Goal: Task Accomplishment & Management: Use online tool/utility

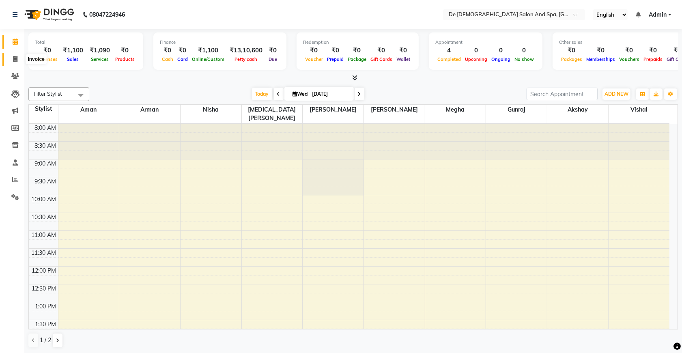
click at [15, 60] on icon at bounding box center [15, 59] width 4 height 6
select select "service"
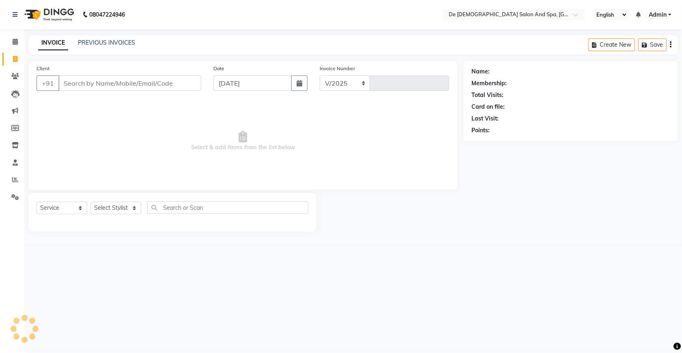
select select "6431"
type input "2531"
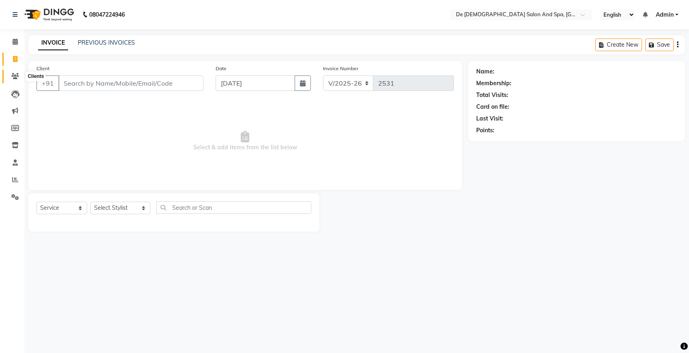
click at [10, 78] on span at bounding box center [15, 76] width 14 height 9
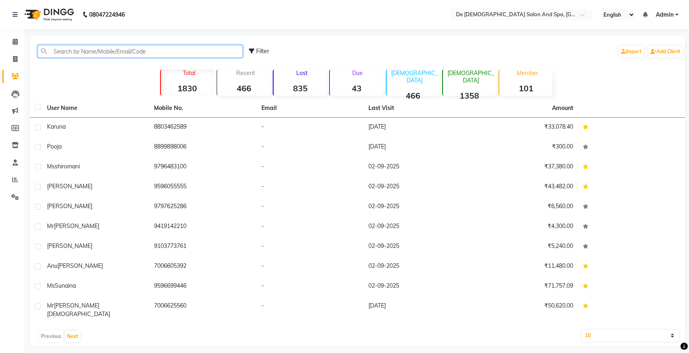
click at [140, 49] on input "text" at bounding box center [140, 51] width 205 height 13
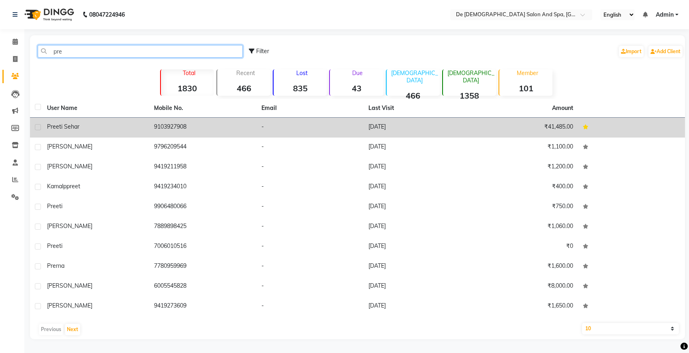
type input "pre"
click at [51, 128] on span "preeti sehar" at bounding box center [63, 126] width 32 height 7
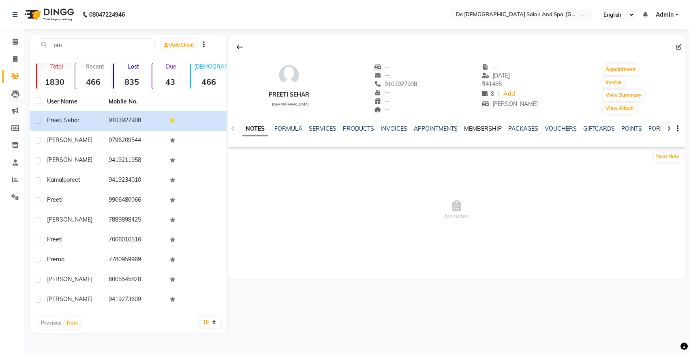
click at [485, 128] on link "MEMBERSHIP" at bounding box center [483, 128] width 38 height 7
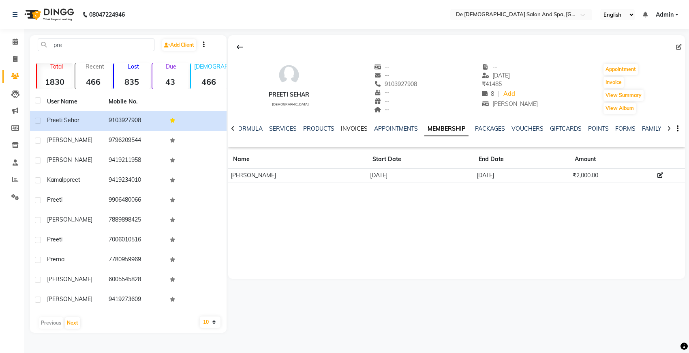
click at [352, 130] on link "INVOICES" at bounding box center [354, 128] width 27 height 7
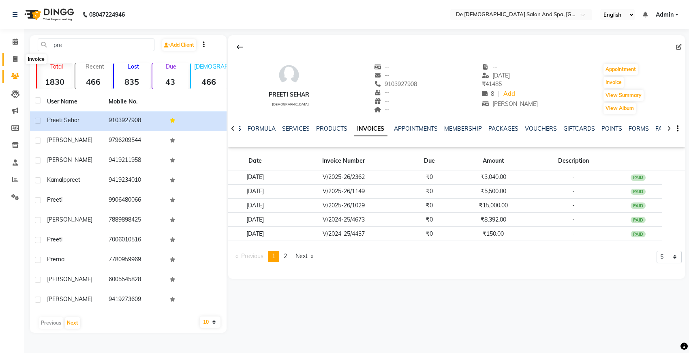
click at [11, 61] on span at bounding box center [15, 59] width 14 height 9
select select "service"
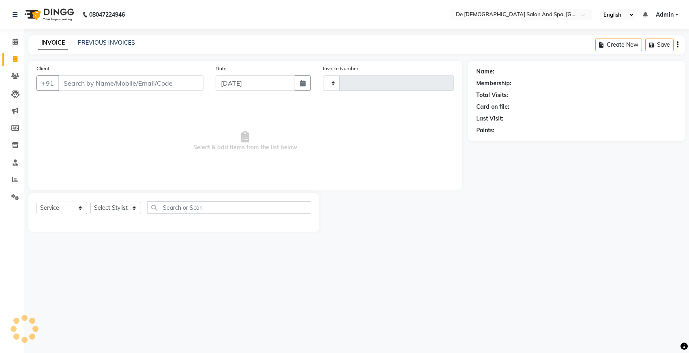
type input "2531"
select select "6431"
click at [117, 44] on link "PREVIOUS INVOICES" at bounding box center [106, 42] width 57 height 7
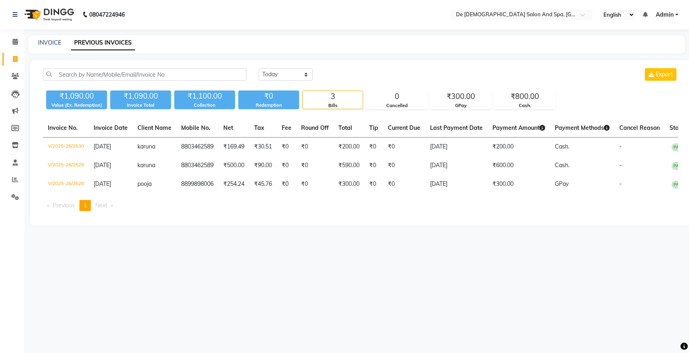
click at [169, 262] on div "08047224946 Select Location × De Dios Salon And Spa, Gandhi Nagar English ENGLI…" at bounding box center [344, 176] width 689 height 353
click at [48, 39] on link "INVOICE" at bounding box center [49, 42] width 23 height 7
select select "service"
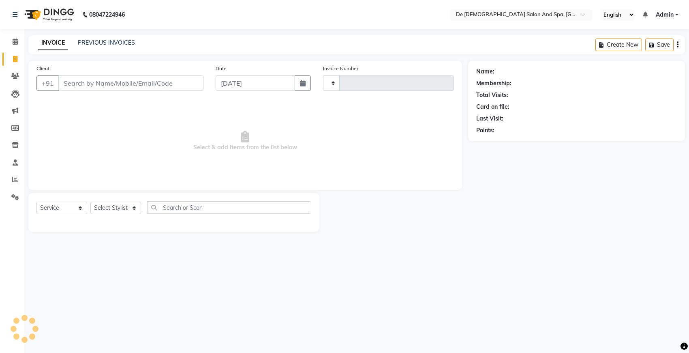
type input "2531"
select select "6431"
click at [99, 41] on link "PREVIOUS INVOICES" at bounding box center [106, 42] width 57 height 7
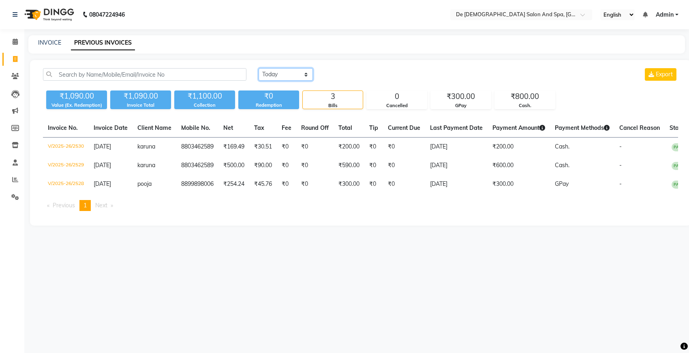
click at [279, 71] on select "Today Yesterday Custom Range" at bounding box center [286, 74] width 54 height 13
select select "yesterday"
click at [259, 68] on select "Today Yesterday Custom Range" at bounding box center [286, 74] width 54 height 13
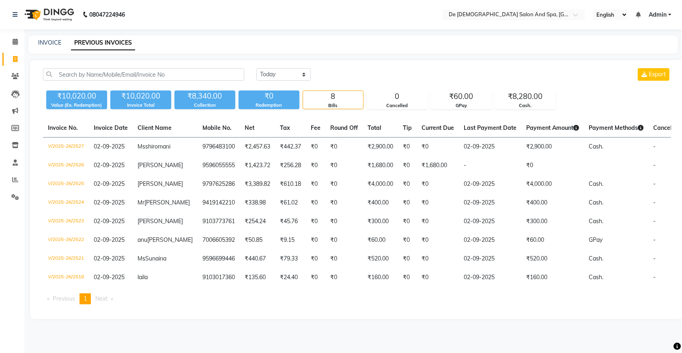
click at [47, 47] on div "INVOICE PREVIOUS INVOICES" at bounding box center [352, 44] width 649 height 18
click at [43, 39] on link "INVOICE" at bounding box center [49, 42] width 23 height 7
select select "service"
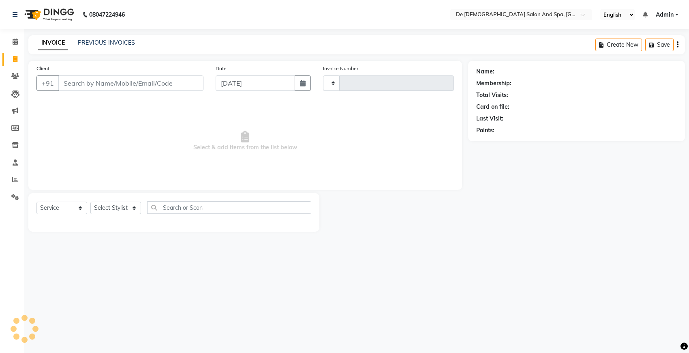
type input "2531"
select select "6431"
click at [122, 39] on link "PREVIOUS INVOICES" at bounding box center [106, 42] width 57 height 7
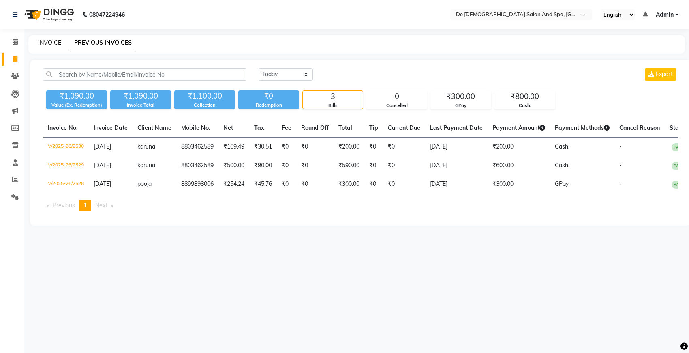
click at [49, 44] on link "INVOICE" at bounding box center [49, 42] width 23 height 7
select select "service"
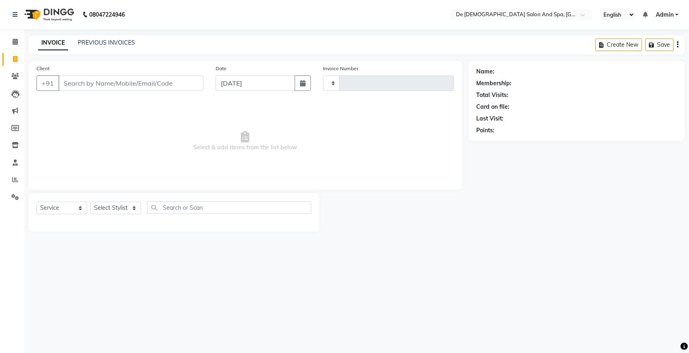
type input "2531"
select select "6431"
click at [90, 41] on link "PREVIOUS INVOICES" at bounding box center [106, 42] width 57 height 7
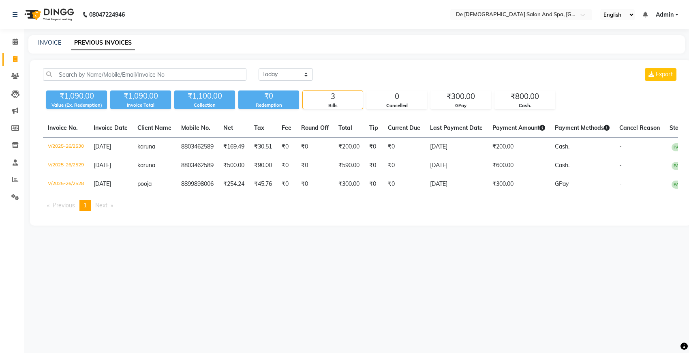
click at [222, 43] on div "INVOICE PREVIOUS INVOICES" at bounding box center [351, 43] width 647 height 9
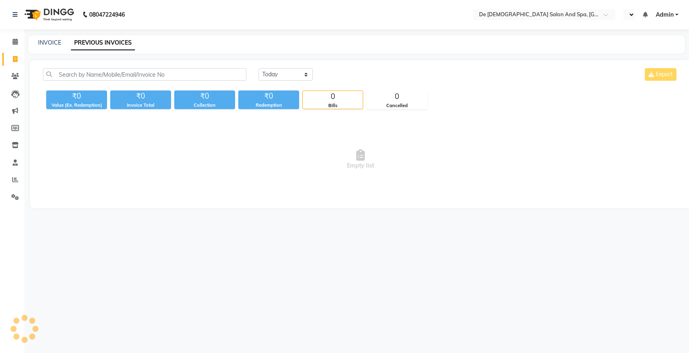
select select "en"
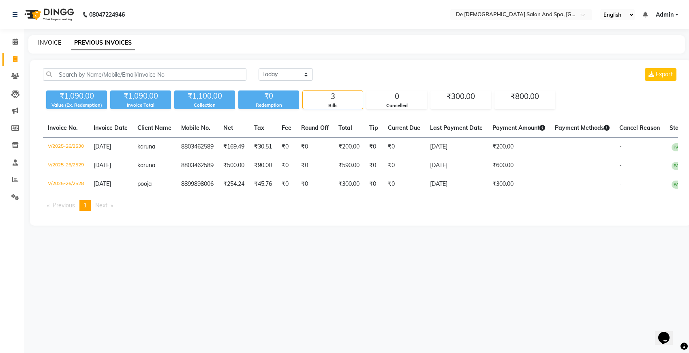
click at [54, 45] on link "INVOICE" at bounding box center [49, 42] width 23 height 7
select select "6431"
select select "service"
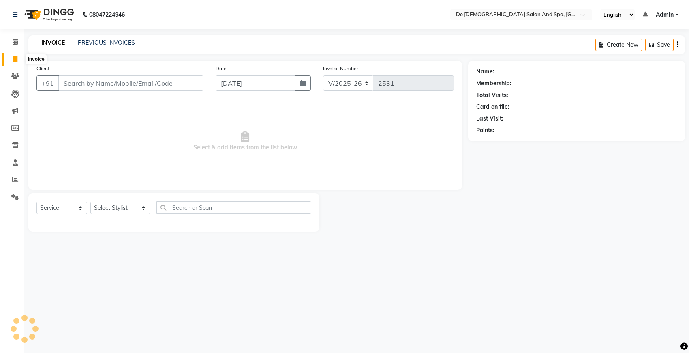
click at [15, 57] on icon at bounding box center [15, 59] width 4 height 6
select select "6431"
select select "service"
click at [13, 78] on icon at bounding box center [15, 76] width 8 height 6
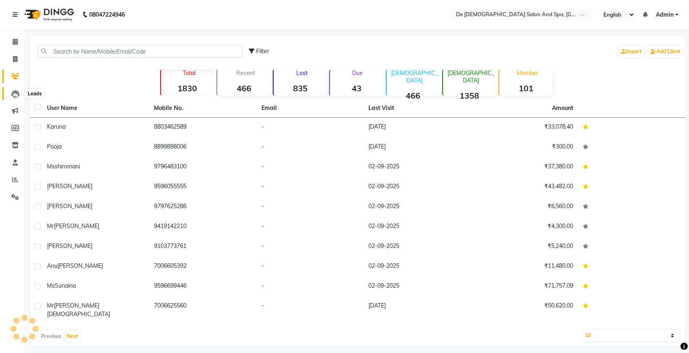
click at [14, 92] on icon at bounding box center [15, 94] width 8 height 8
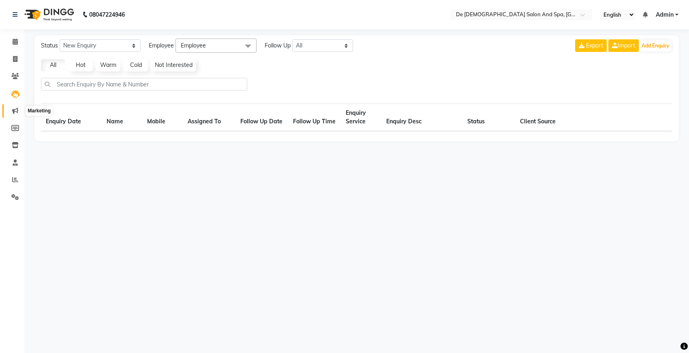
click at [13, 110] on icon at bounding box center [15, 110] width 6 height 6
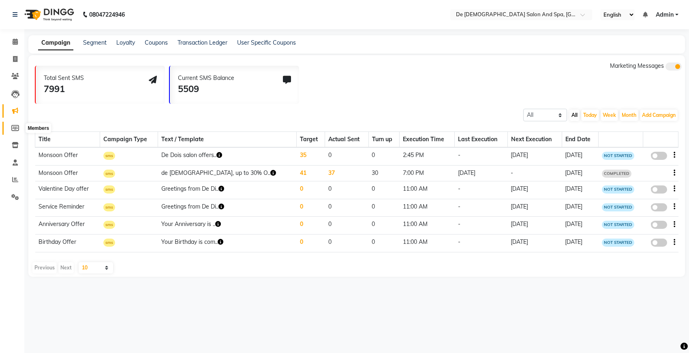
click at [11, 131] on icon at bounding box center [15, 128] width 8 height 6
select select
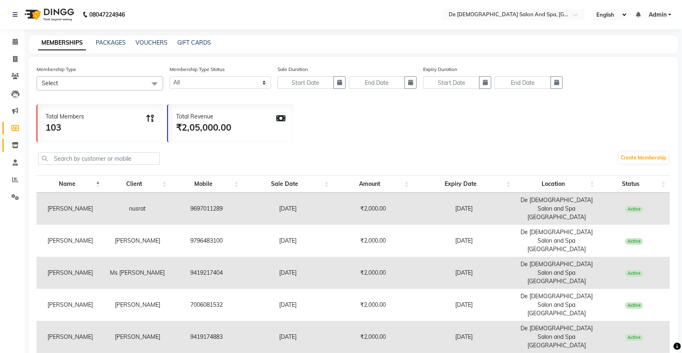
click at [14, 151] on link "Inventory" at bounding box center [11, 145] width 19 height 13
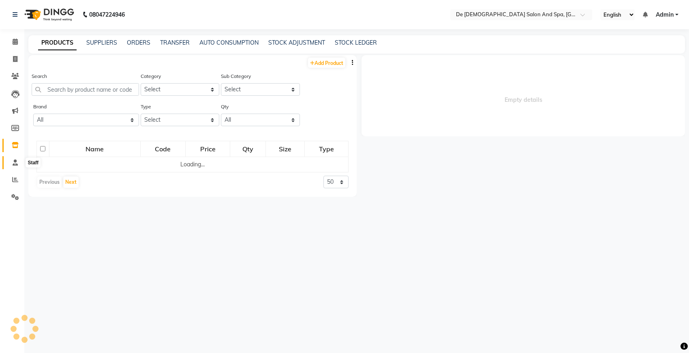
click at [15, 159] on icon at bounding box center [15, 162] width 5 height 6
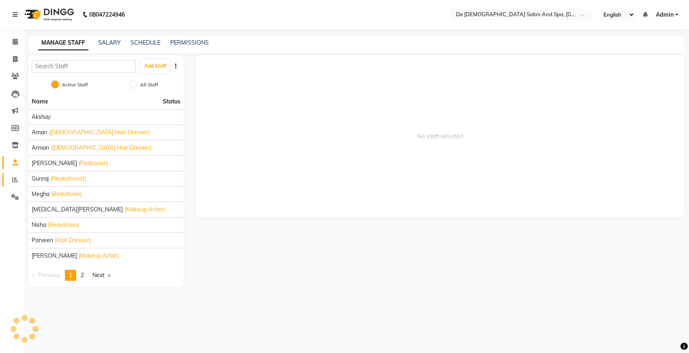
click at [15, 173] on link "Reports" at bounding box center [11, 179] width 19 height 13
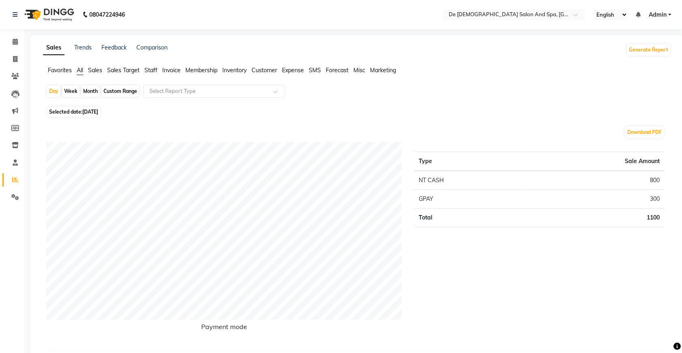
click at [1, 184] on li "Reports" at bounding box center [12, 179] width 24 height 17
click at [12, 130] on icon at bounding box center [15, 128] width 8 height 6
select select
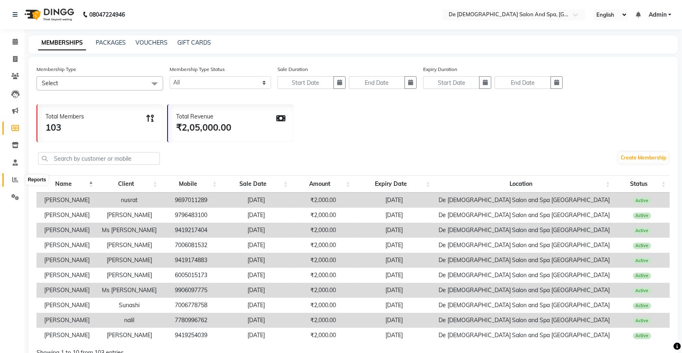
click at [15, 179] on icon at bounding box center [15, 179] width 6 height 6
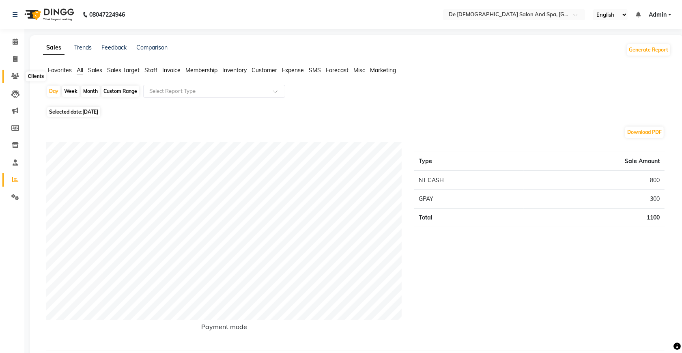
click at [16, 73] on icon at bounding box center [15, 76] width 8 height 6
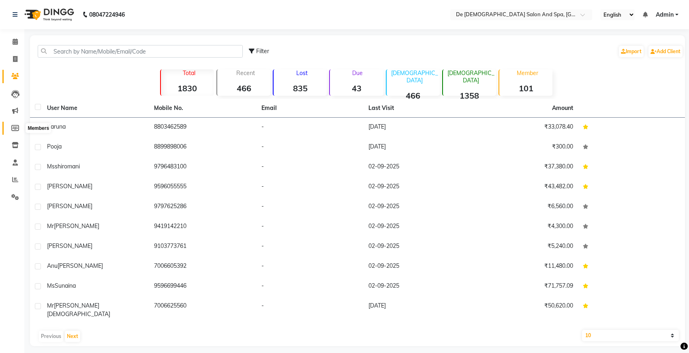
click at [11, 129] on icon at bounding box center [15, 128] width 8 height 6
select select
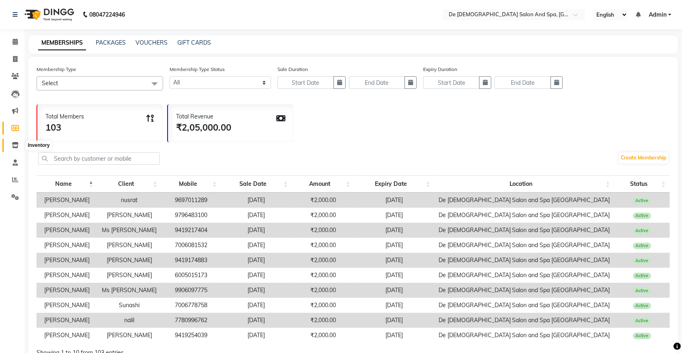
click at [16, 146] on icon at bounding box center [15, 145] width 7 height 6
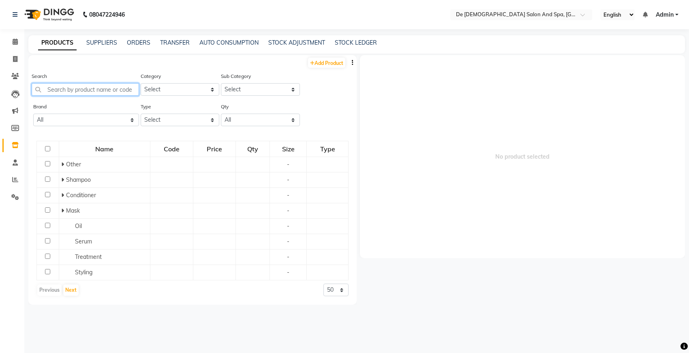
click at [116, 88] on input "text" at bounding box center [85, 89] width 107 height 13
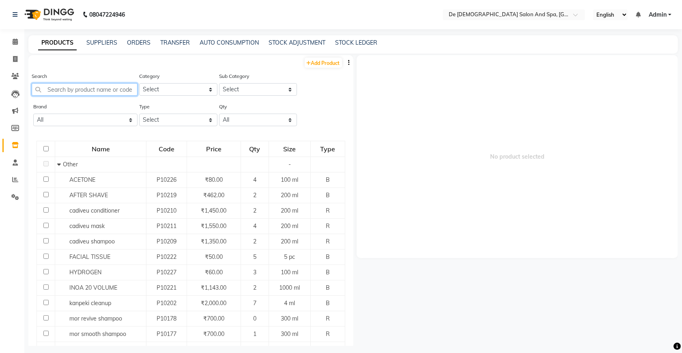
click at [61, 88] on input "text" at bounding box center [85, 89] width 106 height 13
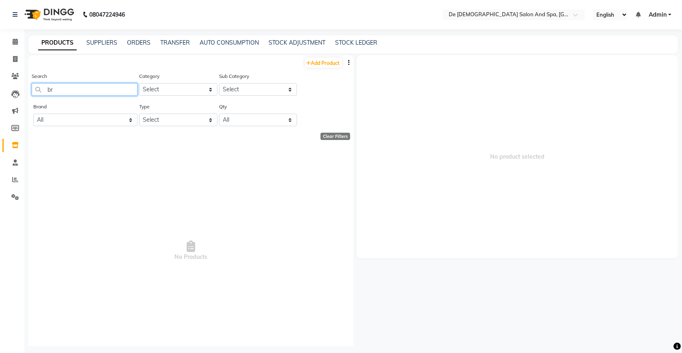
type input "b"
type input "keratin"
click at [225, 39] on link "AUTO CONSUMPTION" at bounding box center [228, 42] width 59 height 7
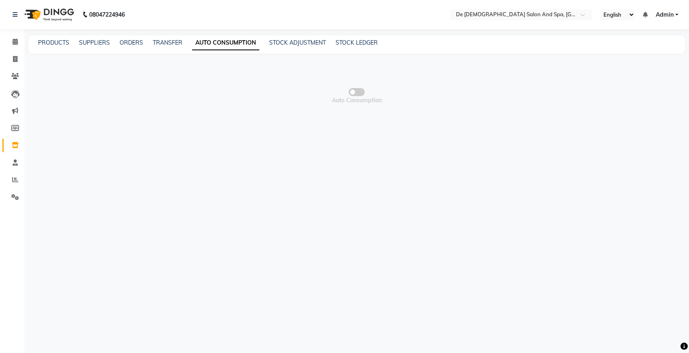
click at [181, 36] on div "PRODUCTS SUPPLIERS ORDERS TRANSFER AUTO CONSUMPTION STOCK ADJUSTMENT STOCK LEDG…" at bounding box center [356, 44] width 657 height 18
click at [176, 40] on link "TRANSFER" at bounding box center [168, 42] width 30 height 7
select select "sender"
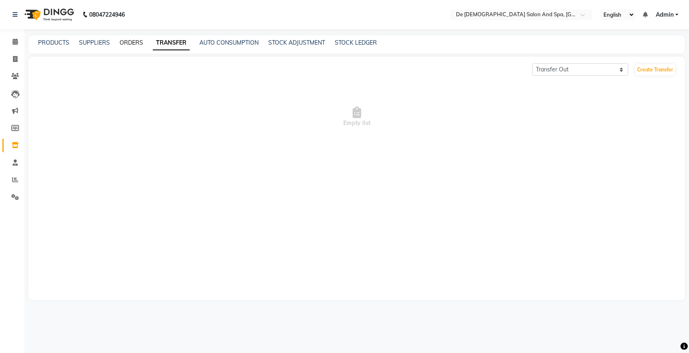
click at [137, 43] on link "ORDERS" at bounding box center [132, 42] width 24 height 7
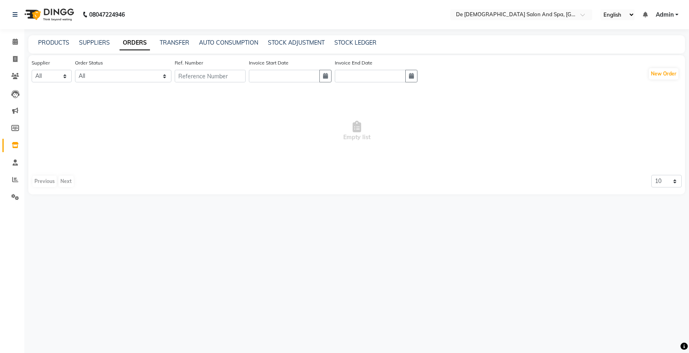
click at [65, 46] on div "PRODUCTS" at bounding box center [53, 43] width 31 height 9
click at [63, 41] on link "PRODUCTS" at bounding box center [53, 42] width 31 height 7
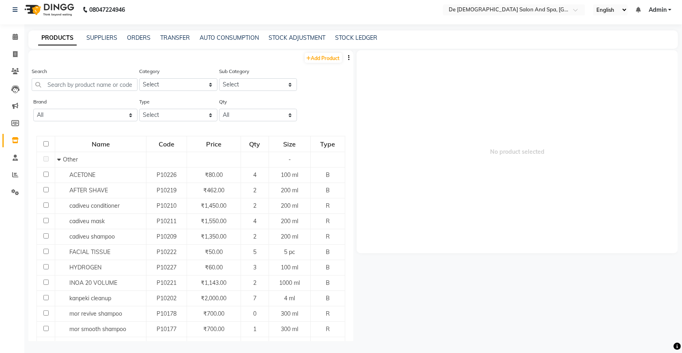
click at [340, 32] on div "PRODUCTS SUPPLIERS ORDERS TRANSFER AUTO CONSUMPTION STOCK ADJUSTMENT STOCK LEDG…" at bounding box center [352, 39] width 649 height 18
click at [284, 41] on div "STOCK ADJUSTMENT" at bounding box center [296, 38] width 57 height 9
click at [232, 40] on link "AUTO CONSUMPTION" at bounding box center [228, 37] width 59 height 7
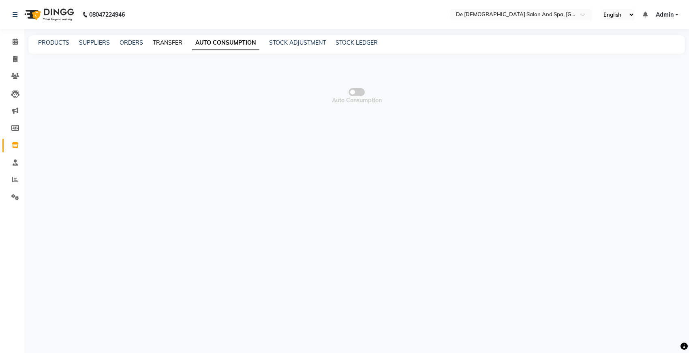
click at [167, 44] on link "TRANSFER" at bounding box center [168, 42] width 30 height 7
select select "sender"
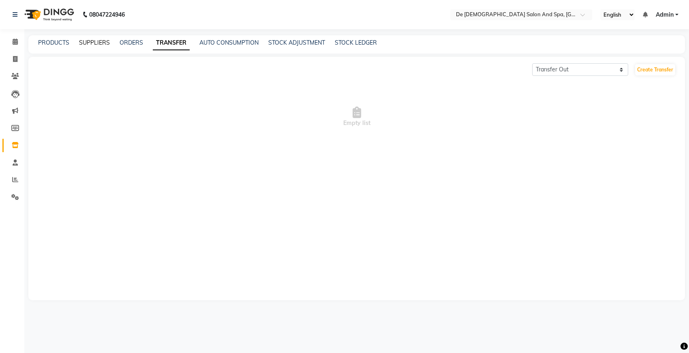
click at [100, 43] on link "SUPPLIERS" at bounding box center [94, 42] width 31 height 7
click at [47, 45] on link "PRODUCTS" at bounding box center [53, 42] width 31 height 7
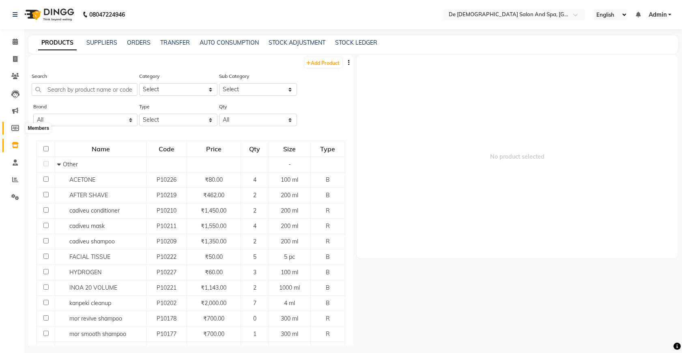
click at [15, 126] on icon at bounding box center [15, 128] width 8 height 6
select select
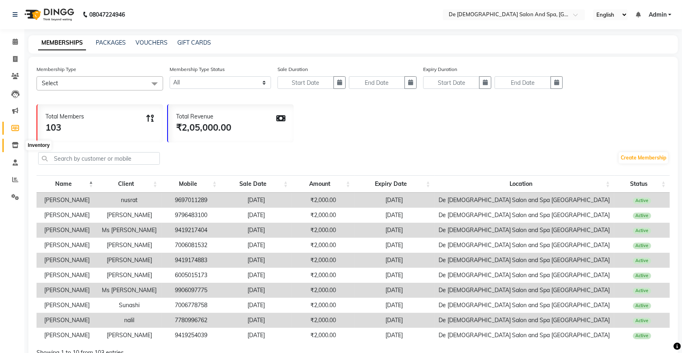
click at [16, 145] on icon at bounding box center [15, 145] width 7 height 6
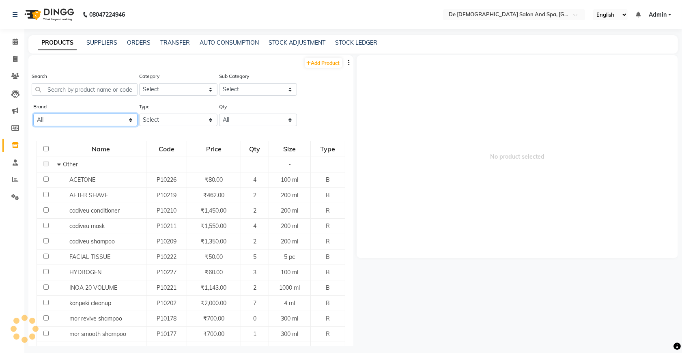
click at [68, 121] on select "All" at bounding box center [85, 120] width 104 height 13
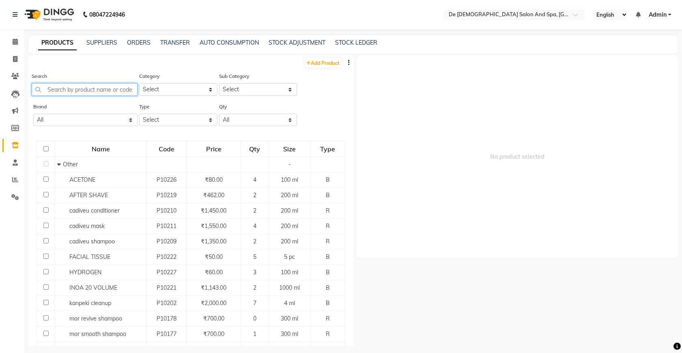
click at [83, 88] on input "text" at bounding box center [85, 89] width 106 height 13
click at [16, 62] on span at bounding box center [15, 59] width 14 height 9
select select "service"
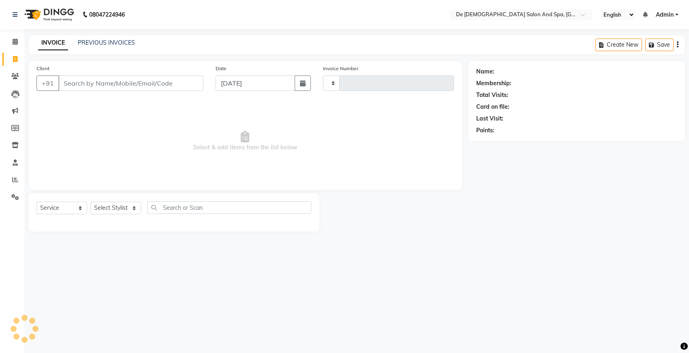
type input "2531"
select select "6431"
click at [108, 79] on input "Client" at bounding box center [130, 82] width 145 height 15
click at [18, 59] on span at bounding box center [15, 59] width 14 height 9
select select "service"
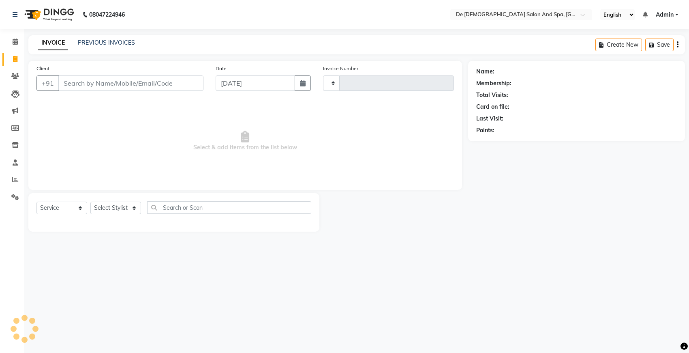
type input "2531"
select select "6431"
click at [15, 59] on icon at bounding box center [15, 59] width 4 height 6
select select "6431"
select select "service"
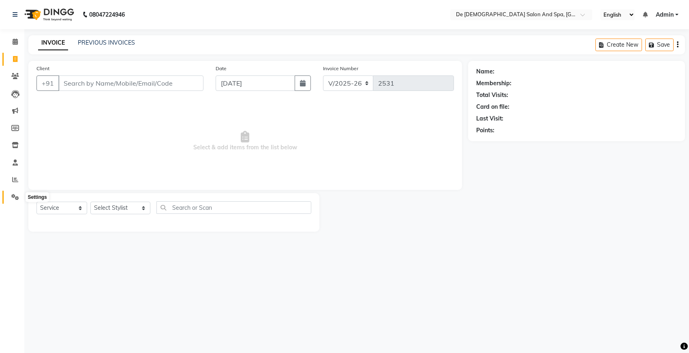
click at [15, 199] on icon at bounding box center [15, 197] width 8 height 6
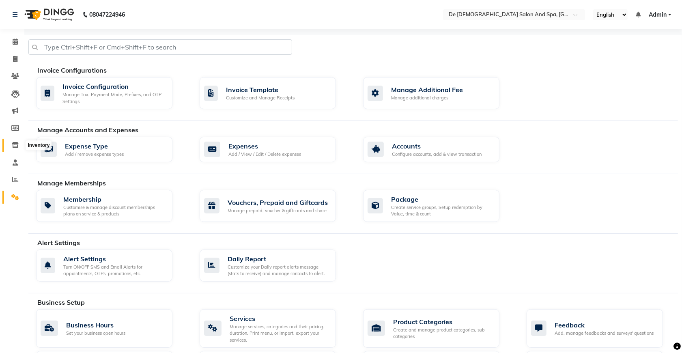
click at [17, 148] on icon at bounding box center [15, 145] width 7 height 6
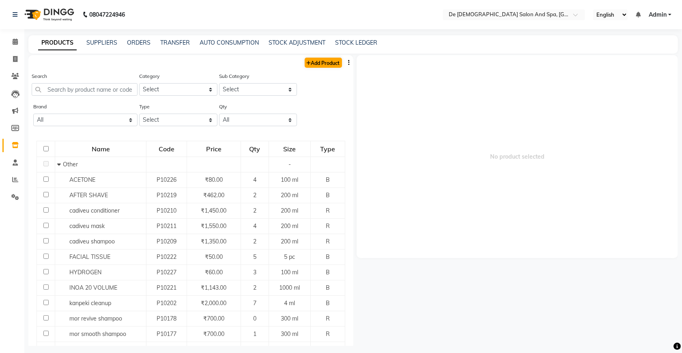
click at [335, 66] on div "Add Product" at bounding box center [190, 61] width 325 height 13
click at [330, 64] on link "Add Product" at bounding box center [323, 63] width 37 height 10
select select "true"
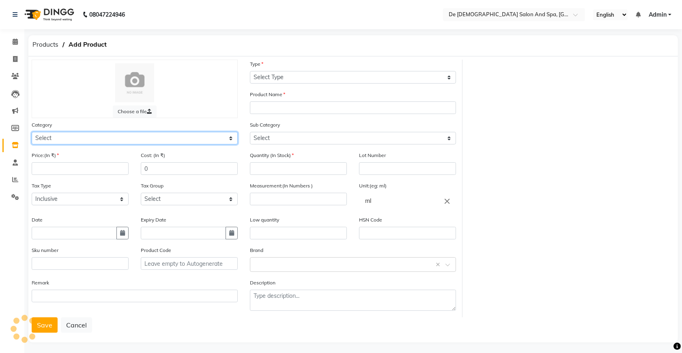
click at [92, 137] on select "Select Hair Skin Makeup Personal Care Appliances Beard Waxing Disposable Thread…" at bounding box center [135, 138] width 206 height 13
select select "1061601100"
click at [32, 132] on select "Select Hair Skin Makeup Personal Care Appliances Beard Waxing Disposable Thread…" at bounding box center [135, 138] width 206 height 13
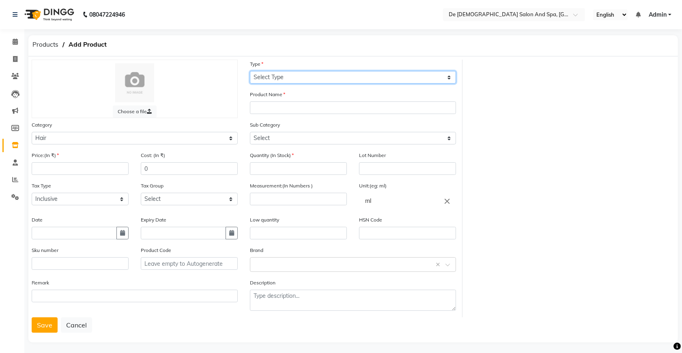
click at [319, 73] on select "Select Type Both Retail Consumable" at bounding box center [353, 77] width 206 height 13
select select "C"
click at [250, 71] on select "Select Type Both Retail Consumable" at bounding box center [353, 77] width 206 height 13
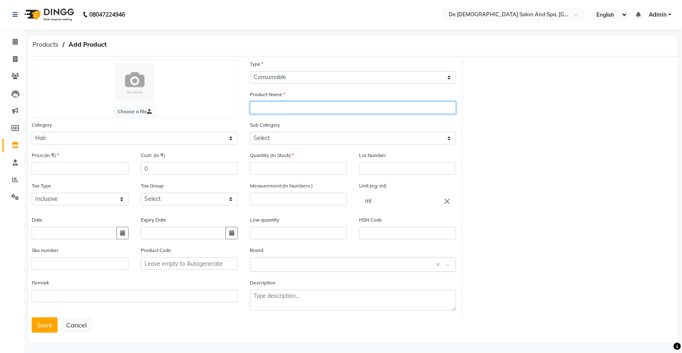
click at [311, 107] on input "text" at bounding box center [353, 107] width 206 height 13
type input "brazilian cacao"
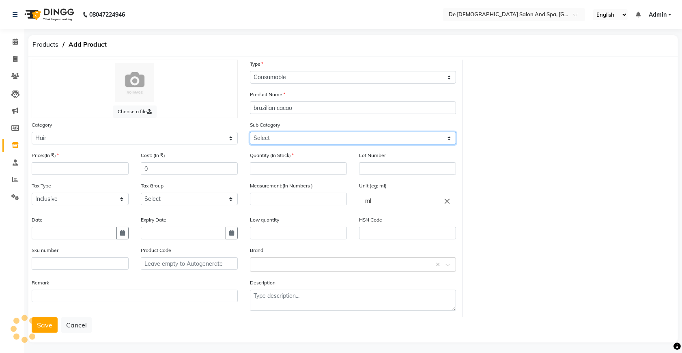
click at [309, 135] on select "Select Shampoo Conditioner Cream Mask Oil Serum Color Appliances Treatment Styl…" at bounding box center [353, 138] width 206 height 13
select select "1061601109"
click at [250, 132] on select "Select Shampoo Conditioner Cream Mask Oil Serum Color Appliances Treatment Styl…" at bounding box center [353, 138] width 206 height 13
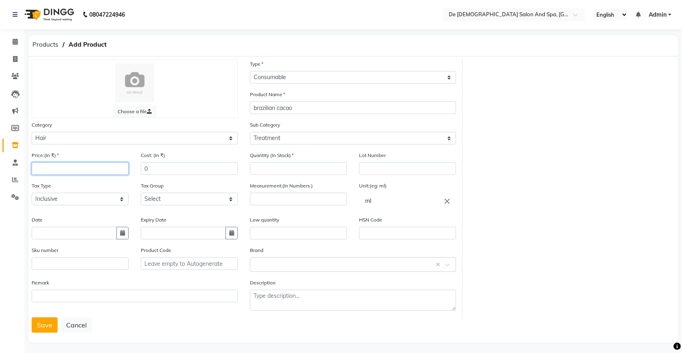
click at [89, 169] on input "number" at bounding box center [80, 168] width 97 height 13
click at [122, 232] on icon "button" at bounding box center [122, 233] width 5 height 6
select select "9"
select select "2025"
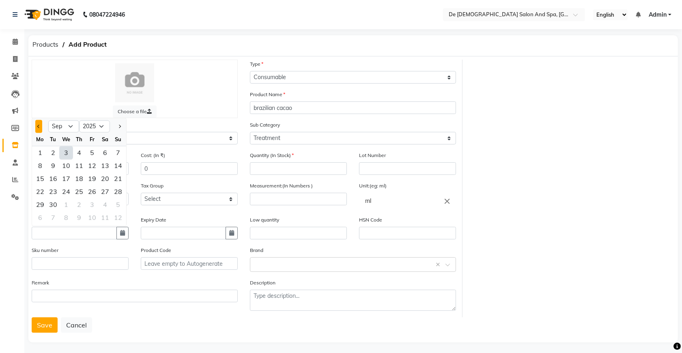
click at [41, 123] on button "Previous month" at bounding box center [38, 126] width 7 height 13
select select "6"
click at [106, 165] on div "7" at bounding box center [105, 165] width 13 height 13
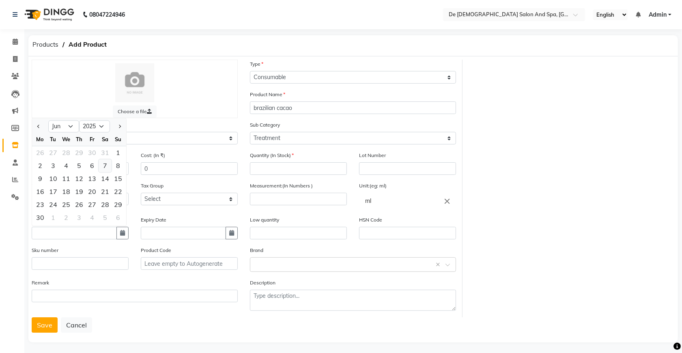
type input "07-06-2025"
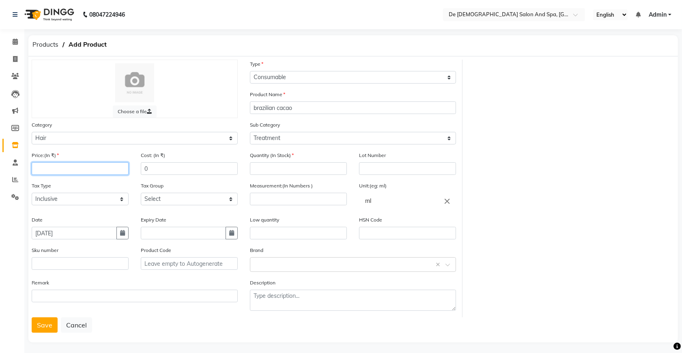
click at [101, 167] on input "number" at bounding box center [80, 168] width 97 height 13
click at [280, 167] on input "number" at bounding box center [298, 168] width 97 height 13
click at [66, 169] on input "2950" at bounding box center [80, 168] width 97 height 13
type input "29500"
click at [286, 171] on input "number" at bounding box center [298, 168] width 97 height 13
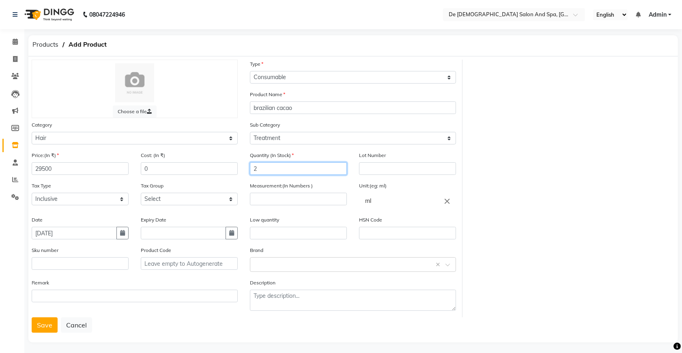
type input "2"
click at [287, 196] on input "number" at bounding box center [298, 199] width 97 height 13
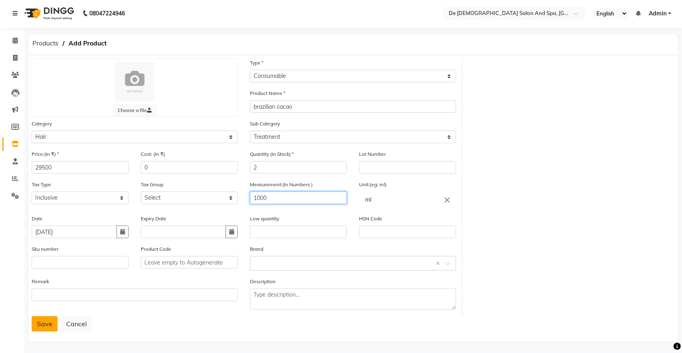
type input "1000"
click at [45, 318] on button "Save" at bounding box center [45, 323] width 26 height 15
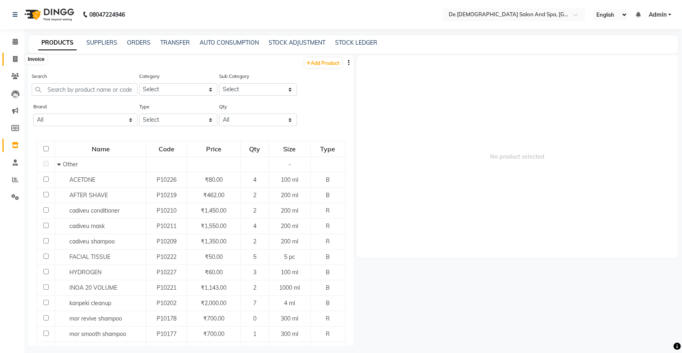
click at [11, 58] on span at bounding box center [15, 59] width 14 height 9
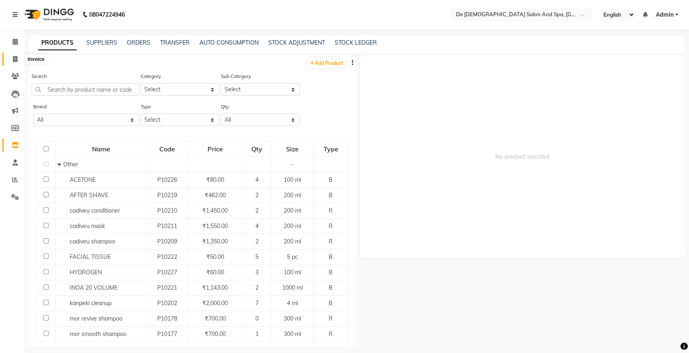
select select "service"
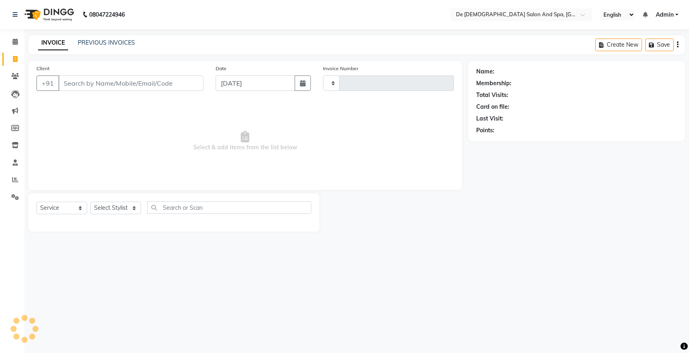
type input "2531"
select select "6431"
click at [84, 84] on input "Client" at bounding box center [130, 82] width 145 height 15
click at [105, 43] on link "PREVIOUS INVOICES" at bounding box center [106, 42] width 57 height 7
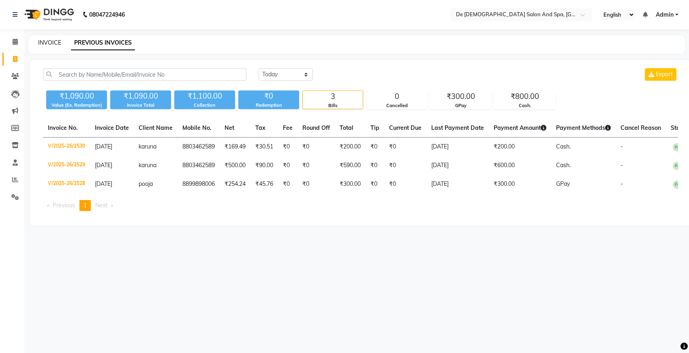
click at [56, 43] on link "INVOICE" at bounding box center [49, 42] width 23 height 7
select select "service"
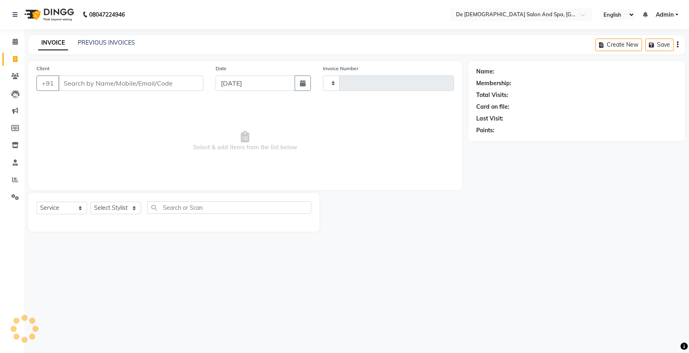
type input "2531"
select select "6431"
click at [19, 147] on span at bounding box center [15, 145] width 14 height 9
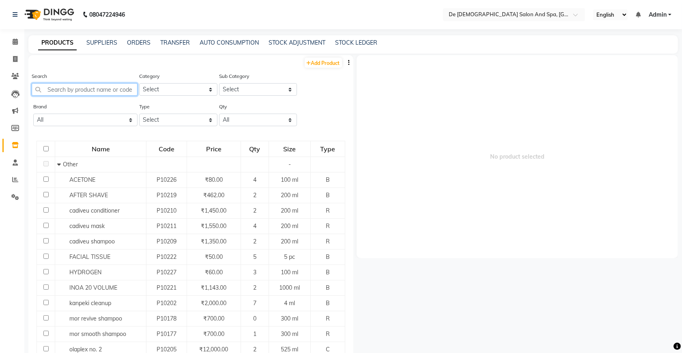
click at [107, 88] on input "text" at bounding box center [85, 89] width 106 height 13
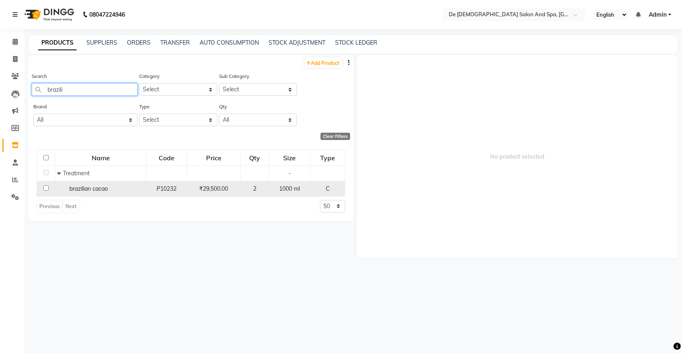
type input "brazili"
click at [45, 189] on input "checkbox" at bounding box center [45, 187] width 5 height 5
checkbox input "true"
select select
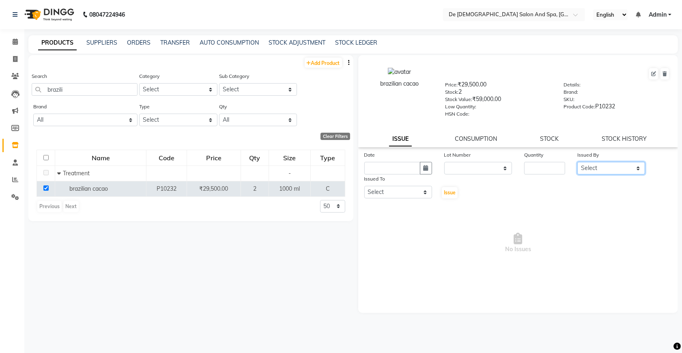
click at [599, 171] on select "Select akshay aman Arman Ashwani gunraj megha nikita thappa nisha parveen shafa…" at bounding box center [611, 168] width 68 height 13
click at [577, 162] on select "Select akshay aman Arman Ashwani gunraj megha nikita thappa nisha parveen shafa…" at bounding box center [611, 168] width 68 height 13
click at [377, 191] on select "Select akshay aman Arman Ashwani gunraj megha nikita thappa nisha parveen shafa…" at bounding box center [398, 192] width 68 height 13
click at [626, 167] on select "Select akshay aman Arman Ashwani gunraj megha nikita thappa nisha parveen shafa…" at bounding box center [611, 168] width 68 height 13
select select "54241"
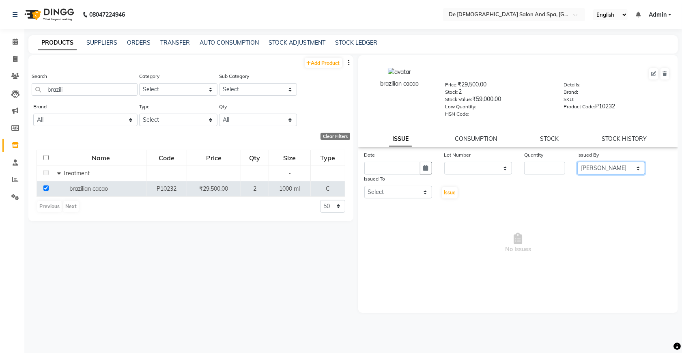
click at [577, 162] on select "Select akshay aman Arman Ashwani gunraj megha nikita thappa nisha parveen shafa…" at bounding box center [611, 168] width 68 height 13
click at [470, 140] on link "CONSUMPTION" at bounding box center [476, 138] width 42 height 7
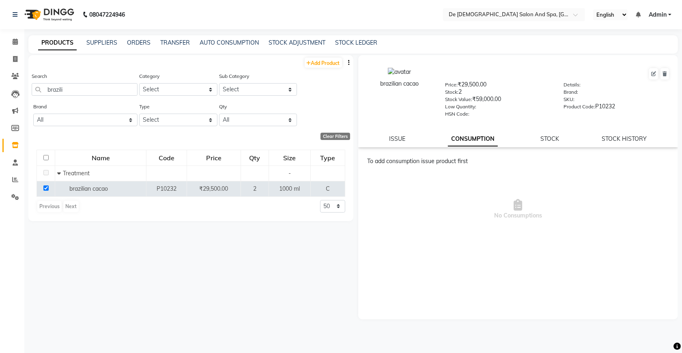
click at [386, 136] on div "ISSUE CONSUMPTION STOCK STOCK HISTORY" at bounding box center [518, 139] width 300 height 9
click at [390, 136] on link "ISSUE" at bounding box center [397, 138] width 16 height 7
select select
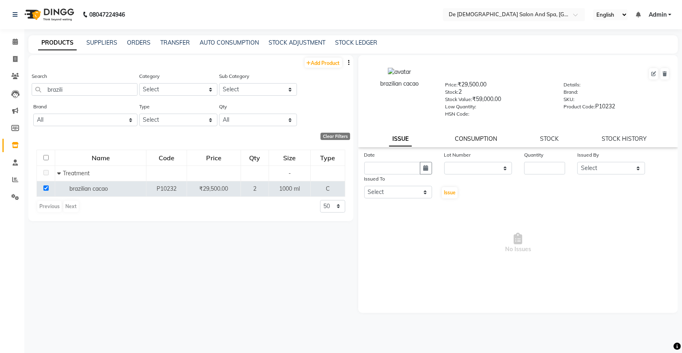
click at [470, 135] on link "CONSUMPTION" at bounding box center [476, 138] width 42 height 7
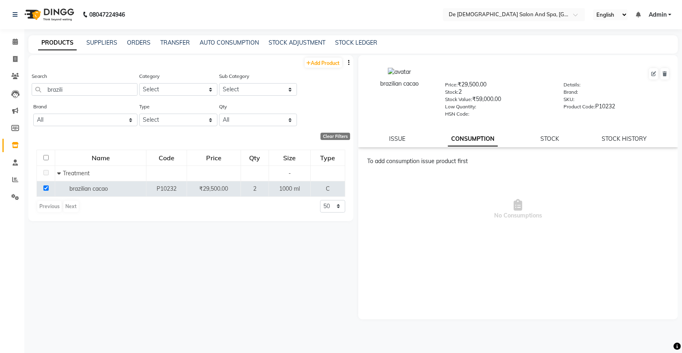
click at [431, 159] on div "To add consumption issue product first" at bounding box center [519, 161] width 305 height 9
click at [448, 160] on div "To add consumption issue product first" at bounding box center [519, 161] width 305 height 9
click at [465, 163] on div "To add consumption issue product first" at bounding box center [519, 161] width 305 height 9
click at [402, 136] on link "ISSUE" at bounding box center [397, 138] width 16 height 7
select select
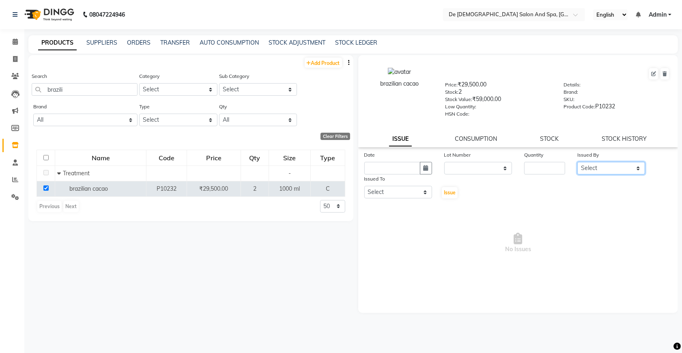
click at [598, 162] on select "Select akshay aman Arman Ashwani gunraj megha nikita thappa nisha parveen shafa…" at bounding box center [611, 168] width 68 height 13
select select "54241"
click at [577, 162] on select "Select akshay aman Arman Ashwani gunraj megha nikita thappa nisha parveen shafa…" at bounding box center [611, 168] width 68 height 13
click at [382, 189] on select "Select akshay aman Arman Ashwani gunraj megha nikita thappa nisha parveen shafa…" at bounding box center [398, 192] width 68 height 13
select select "49201"
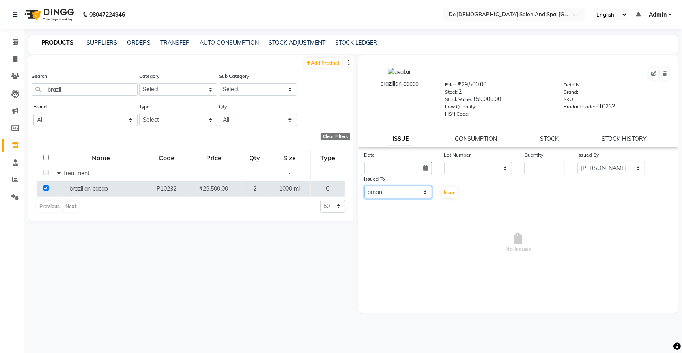
click at [364, 186] on select "Select akshay aman Arman Ashwani gunraj megha nikita thappa nisha parveen shafa…" at bounding box center [398, 192] width 68 height 13
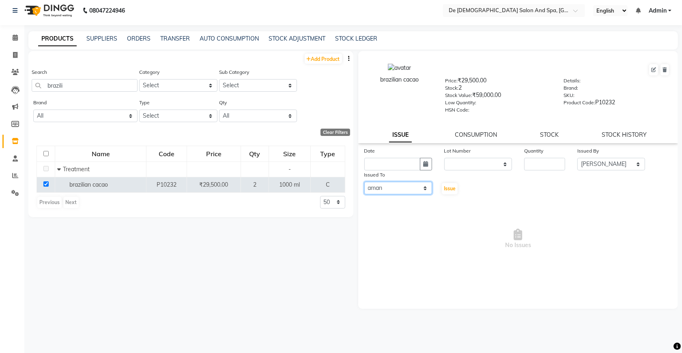
scroll to position [5, 0]
click at [420, 166] on button "button" at bounding box center [426, 163] width 12 height 13
select select "9"
select select "2025"
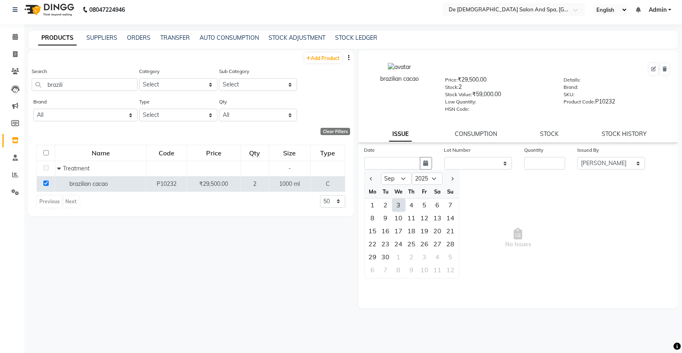
drag, startPoint x: 396, startPoint y: 200, endPoint x: 390, endPoint y: 205, distance: 7.5
click at [396, 200] on div "3" at bounding box center [398, 205] width 13 height 13
type input "[DATE]"
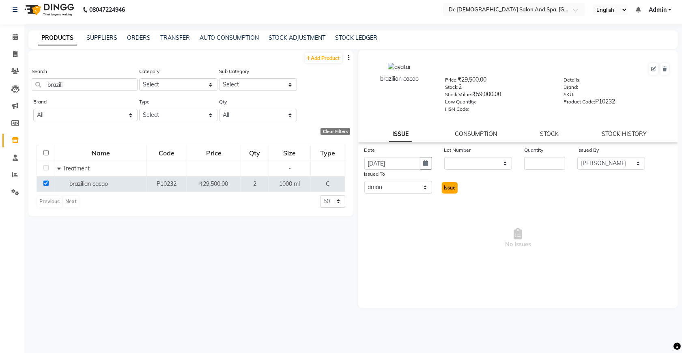
click at [449, 184] on span "Issue" at bounding box center [450, 187] width 12 height 6
click at [448, 187] on span "Issue" at bounding box center [450, 187] width 12 height 6
click at [551, 154] on div "Quantity" at bounding box center [544, 151] width 41 height 11
click at [550, 163] on input "number" at bounding box center [544, 163] width 41 height 13
type input "1"
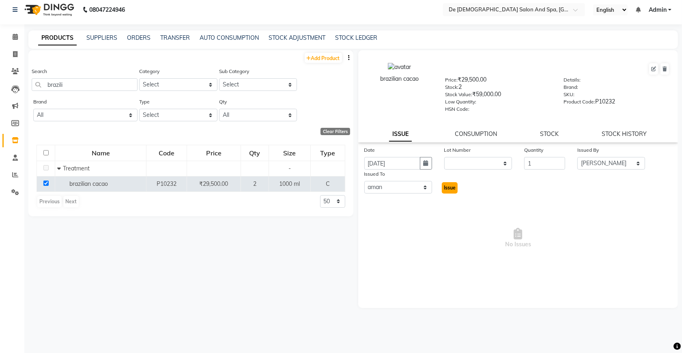
click at [453, 186] on span "Issue" at bounding box center [450, 187] width 12 height 6
select select
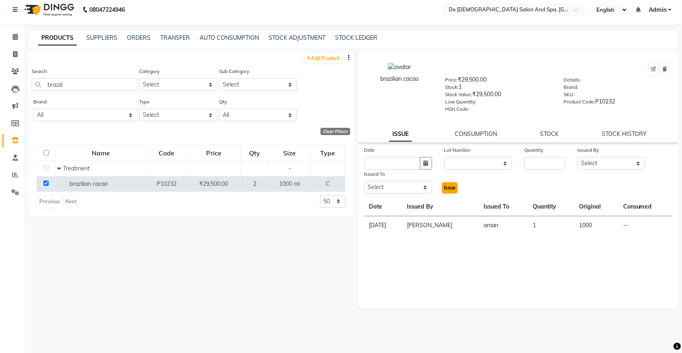
click at [450, 184] on span "Issue" at bounding box center [450, 187] width 12 height 6
click at [560, 135] on div "ISSUE CONSUMPTION STOCK STOCK HISTORY" at bounding box center [518, 134] width 300 height 9
click at [470, 134] on link "CONSUMPTION" at bounding box center [476, 133] width 42 height 7
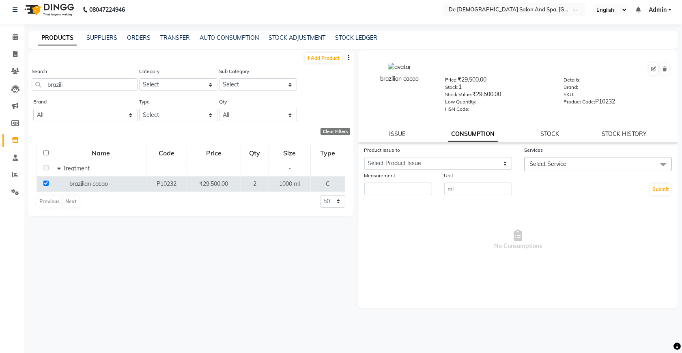
click at [470, 134] on link "CONSUMPTION" at bounding box center [473, 134] width 50 height 15
click at [421, 157] on select "Select Product Issue 2025-09-03, Issued to: aman, Balance: 1000" at bounding box center [438, 163] width 148 height 13
select select "1202082"
click at [364, 157] on select "Select Product Issue 2025-09-03, Issued to: aman, Balance: 1000" at bounding box center [438, 163] width 148 height 13
click at [548, 163] on span "Select Service" at bounding box center [547, 163] width 37 height 7
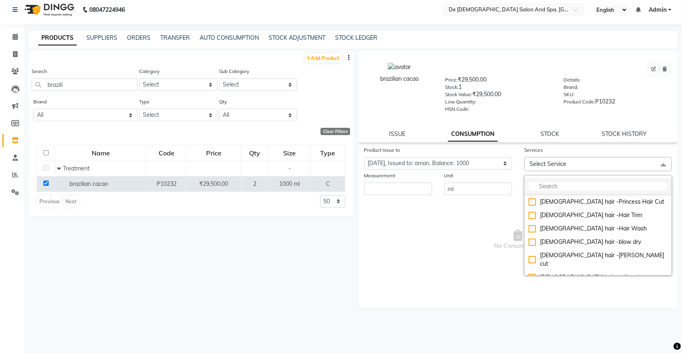
click at [551, 182] on input "multiselect-search" at bounding box center [597, 186] width 139 height 9
type input "b"
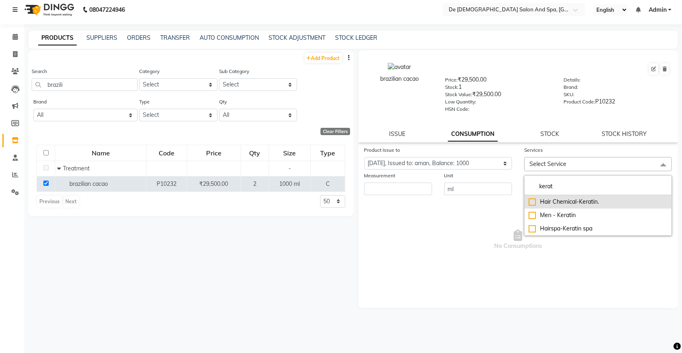
type input "kerat"
click at [531, 199] on div "Hair Chemical-Keratin." at bounding box center [597, 201] width 139 height 9
checkbox input "true"
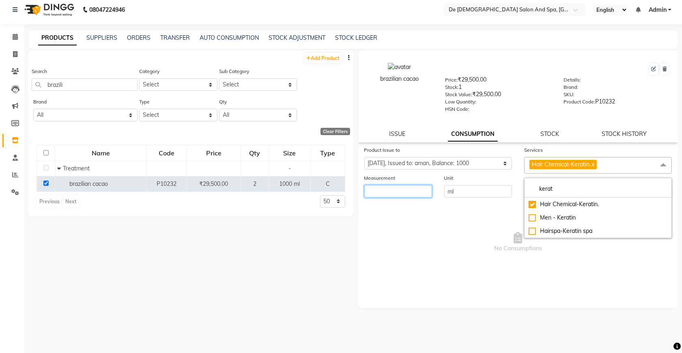
click at [404, 191] on input "number" at bounding box center [398, 191] width 68 height 13
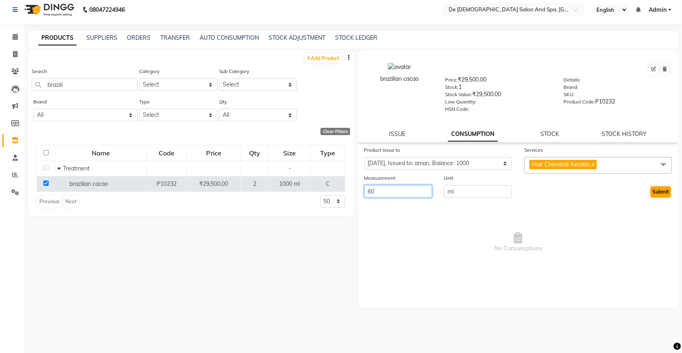
type input "60"
click at [666, 195] on button "Submit" at bounding box center [660, 191] width 21 height 11
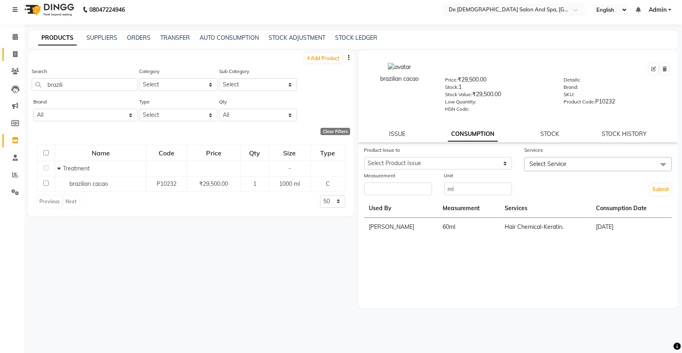
click at [6, 56] on link "Invoice" at bounding box center [11, 54] width 19 height 13
select select "service"
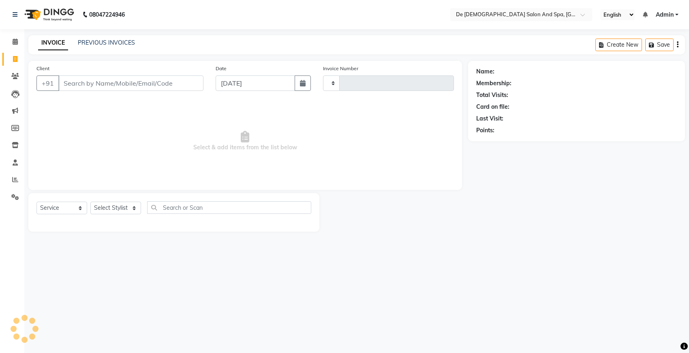
type input "2531"
select select "6431"
click at [103, 43] on link "PREVIOUS INVOICES" at bounding box center [106, 42] width 57 height 7
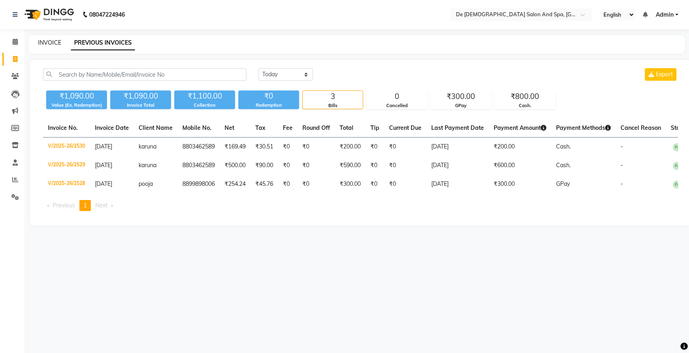
click at [55, 42] on link "INVOICE" at bounding box center [49, 42] width 23 height 7
select select "service"
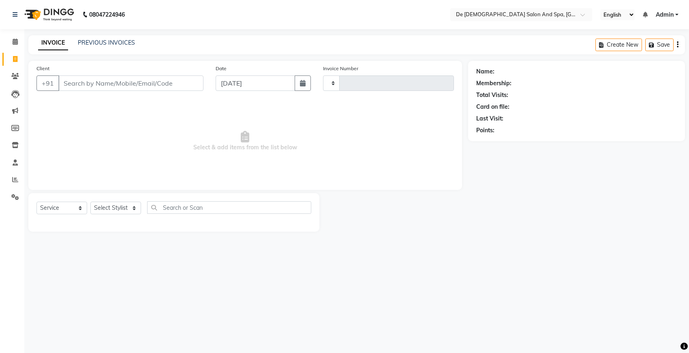
type input "2531"
select select "6431"
click at [99, 43] on link "PREVIOUS INVOICES" at bounding box center [106, 42] width 57 height 7
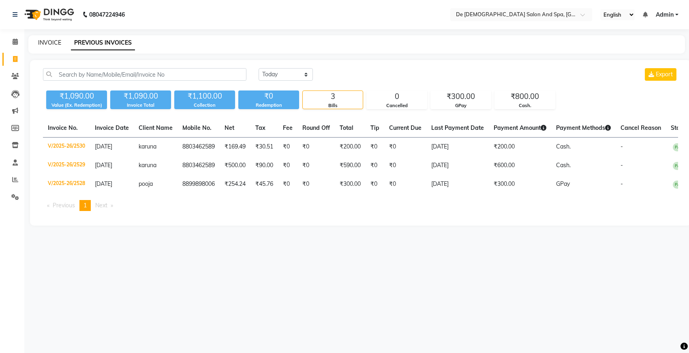
click at [51, 42] on link "INVOICE" at bounding box center [49, 42] width 23 height 7
select select "6431"
select select "service"
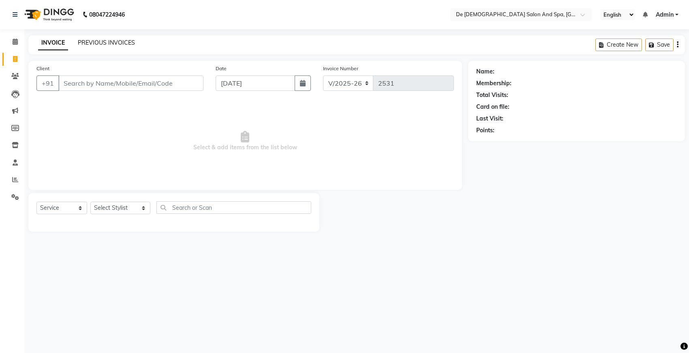
click at [130, 41] on link "PREVIOUS INVOICES" at bounding box center [106, 42] width 57 height 7
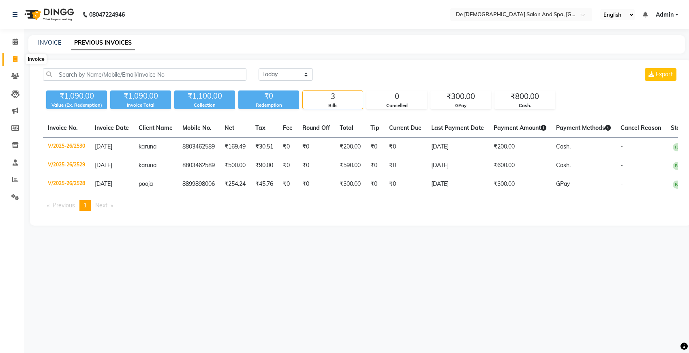
click at [13, 62] on icon at bounding box center [15, 59] width 4 height 6
select select "service"
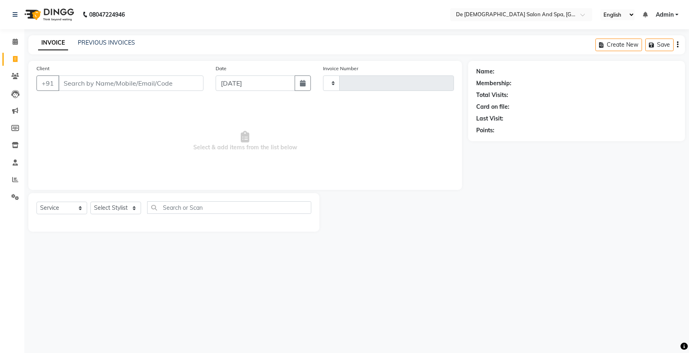
type input "2531"
select select "6431"
click at [54, 51] on div "INVOICE PREVIOUS INVOICES Create New Save" at bounding box center [356, 44] width 657 height 19
click at [108, 43] on link "PREVIOUS INVOICES" at bounding box center [106, 42] width 57 height 7
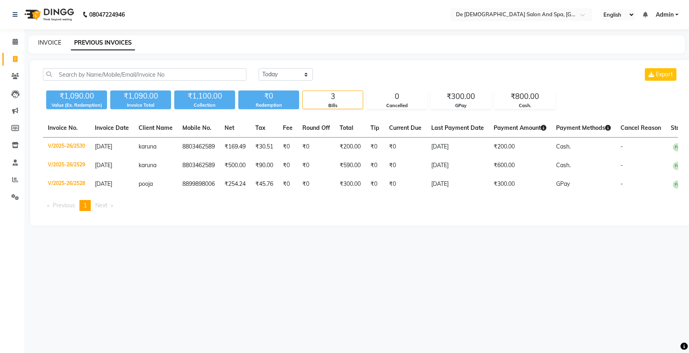
click at [47, 41] on link "INVOICE" at bounding box center [49, 42] width 23 height 7
select select "service"
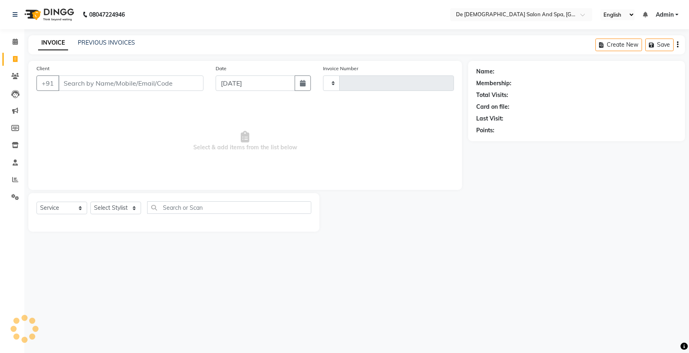
type input "2531"
select select "6431"
click at [112, 208] on select "Select Stylist akshay aman Arman Ashwani gunraj megha nikita thappa nisha parve…" at bounding box center [120, 208] width 60 height 13
select select "49371"
click at [90, 202] on select "Select Stylist akshay aman Arman Ashwani gunraj megha nikita thappa nisha parve…" at bounding box center [120, 208] width 60 height 13
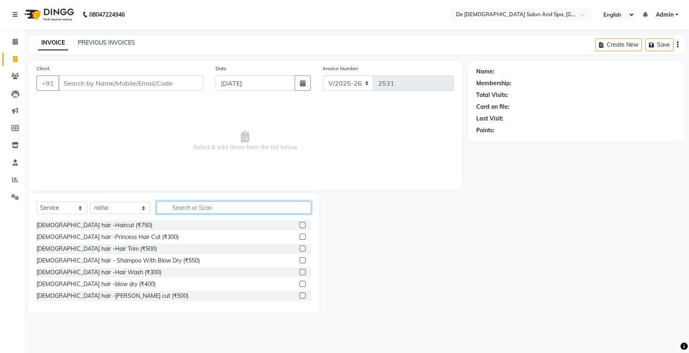
click at [160, 202] on input "text" at bounding box center [234, 207] width 155 height 13
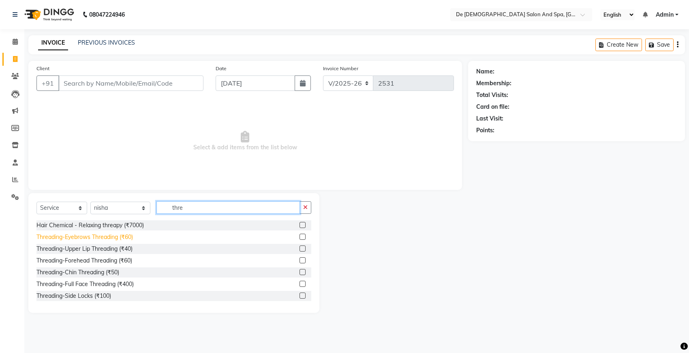
type input "thre"
click at [77, 236] on div "Threading-Eyebrows Threading (₹60)" at bounding box center [84, 237] width 97 height 9
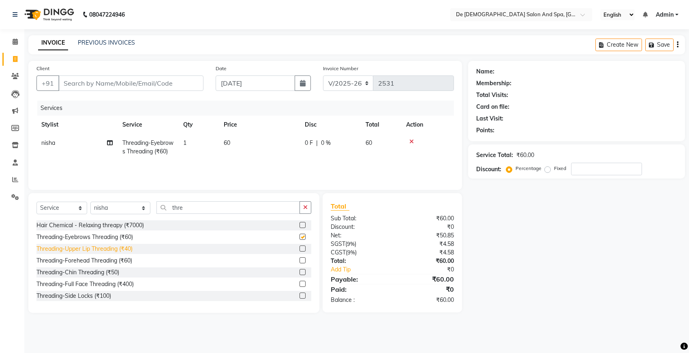
checkbox input "false"
click at [77, 253] on div "Threading-Upper Lip Threading (₹40)" at bounding box center [84, 248] width 96 height 9
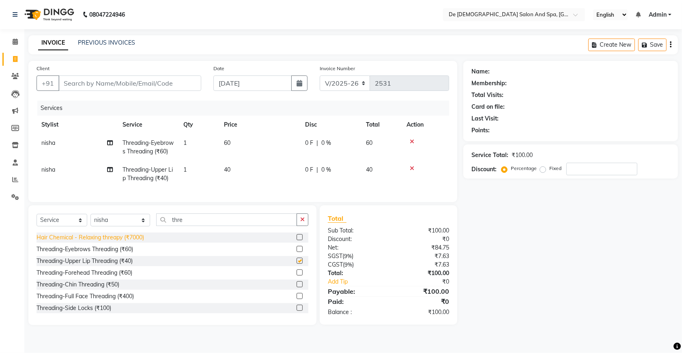
checkbox input "false"
click at [81, 289] on div "Threading-Chin Threading (₹50)" at bounding box center [77, 284] width 83 height 9
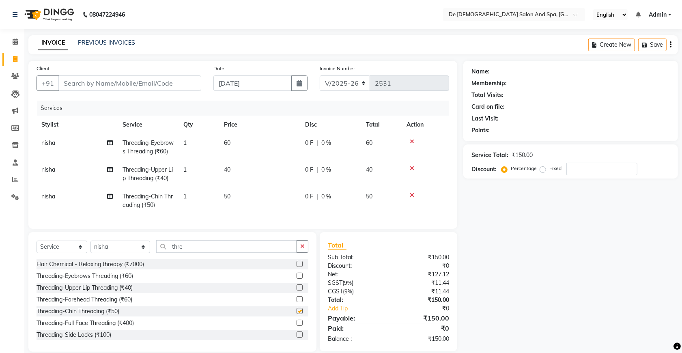
checkbox input "false"
click at [98, 253] on select "Select Stylist akshay aman Arman Ashwani gunraj megha nikita thappa nisha parve…" at bounding box center [120, 246] width 60 height 13
select select "87891"
click at [90, 253] on select "Select Stylist akshay aman Arman Ashwani gunraj megha nikita thappa nisha parve…" at bounding box center [120, 246] width 60 height 13
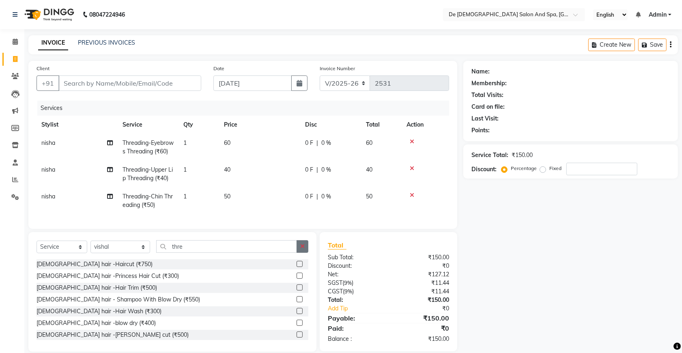
click at [305, 253] on button "button" at bounding box center [302, 246] width 12 height 13
click at [146, 304] on div "Female hair - Shampoo With Blow Dry (₹550)" at bounding box center [117, 299] width 163 height 9
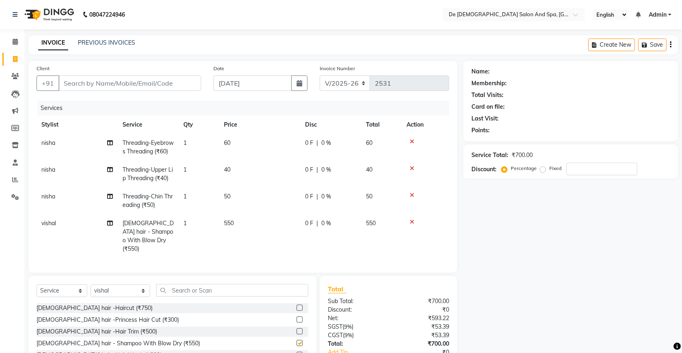
checkbox input "false"
click at [155, 85] on input "Client" at bounding box center [129, 82] width 143 height 15
type input "k"
type input "0"
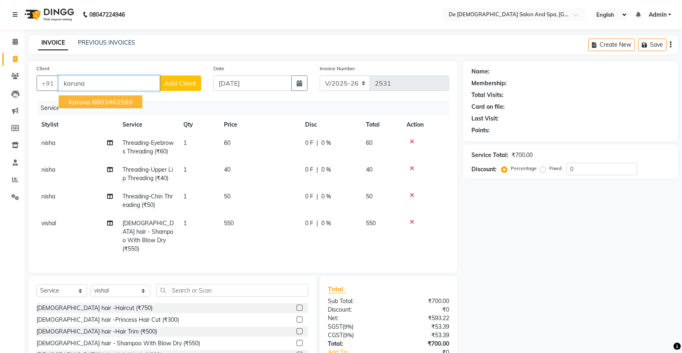
click at [118, 97] on button "karuna 8803462589" at bounding box center [101, 101] width 84 height 13
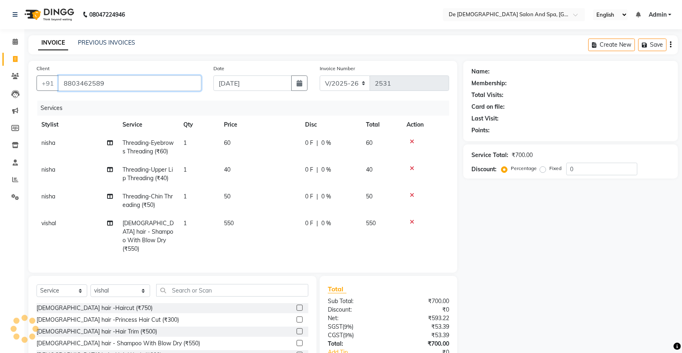
type input "8803462589"
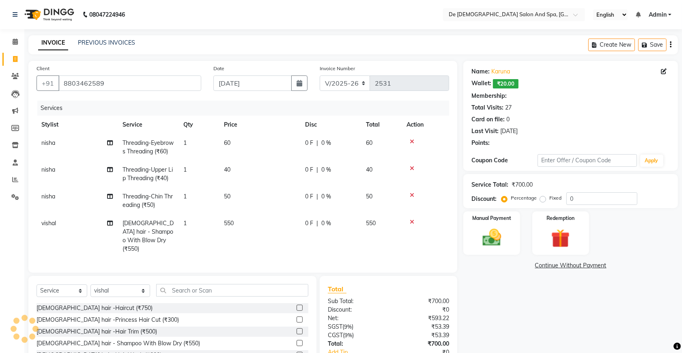
select select "1: Object"
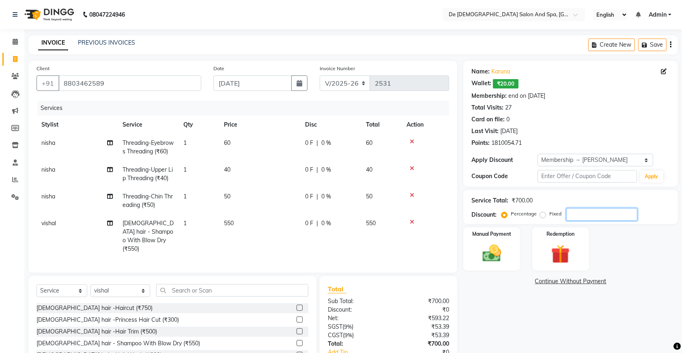
click at [567, 208] on input "number" at bounding box center [601, 214] width 71 height 13
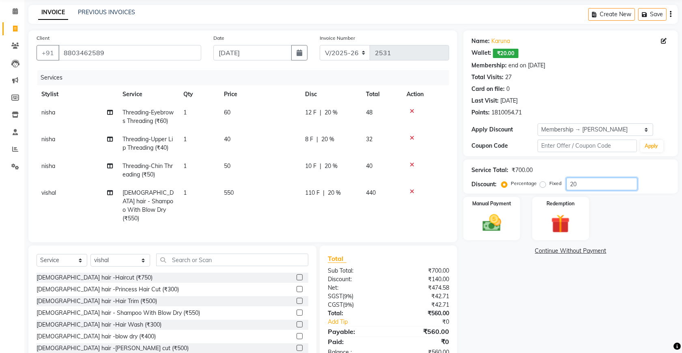
scroll to position [62, 0]
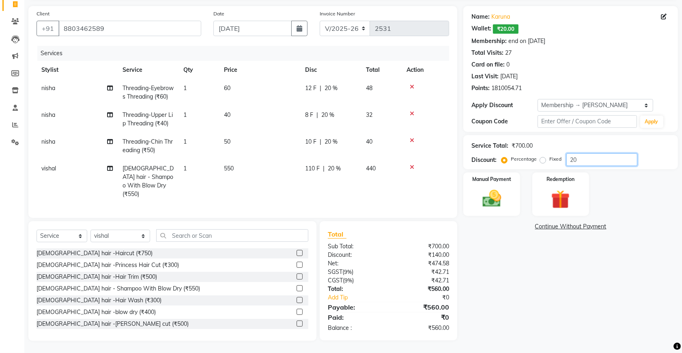
type input "2"
click at [326, 165] on span "0 %" at bounding box center [326, 168] width 10 height 9
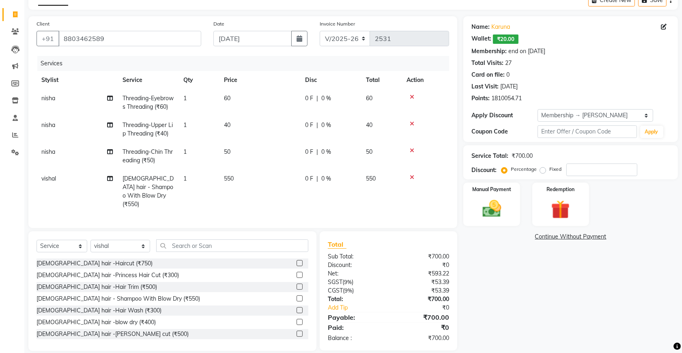
select select "87891"
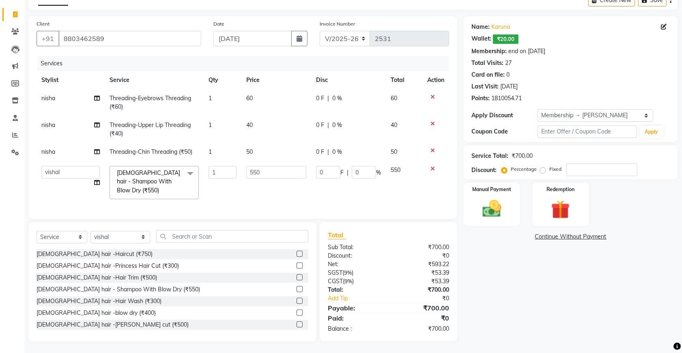
click at [349, 172] on div "0 F | 0 %" at bounding box center [348, 172] width 65 height 13
click at [356, 166] on input "0" at bounding box center [364, 172] width 24 height 13
type input "20"
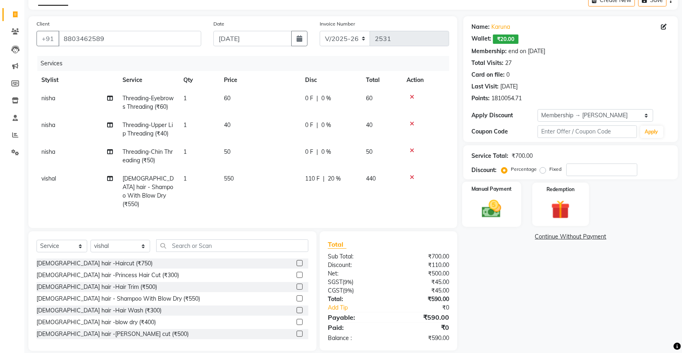
click at [494, 199] on img at bounding box center [492, 208] width 32 height 22
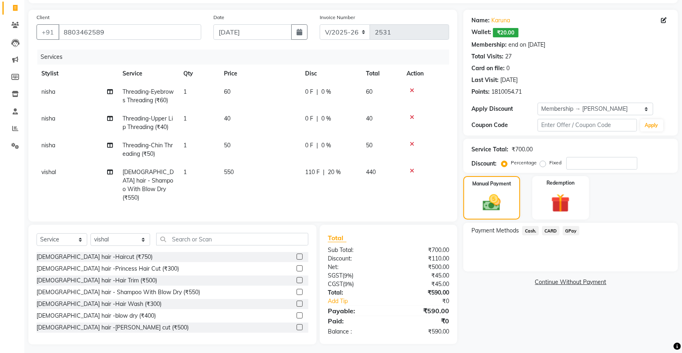
scroll to position [62, 0]
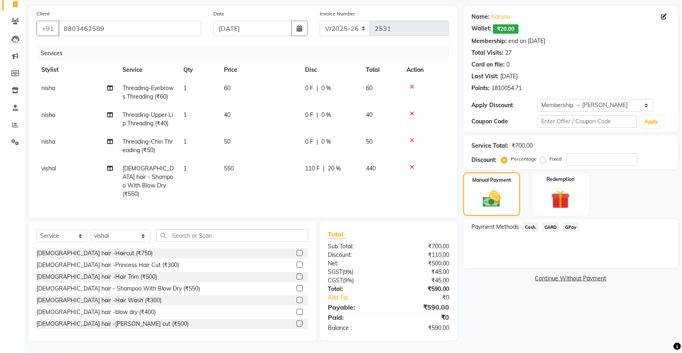
click at [529, 222] on span "Cash." at bounding box center [530, 226] width 17 height 9
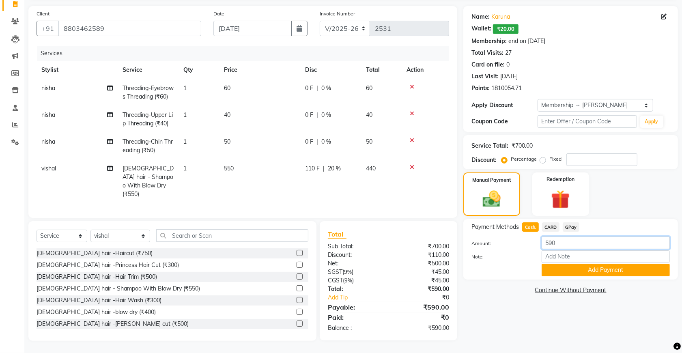
click at [567, 236] on input "590" at bounding box center [605, 242] width 128 height 13
type input "5"
type input "600"
click at [568, 264] on button "Add Payment" at bounding box center [605, 270] width 128 height 13
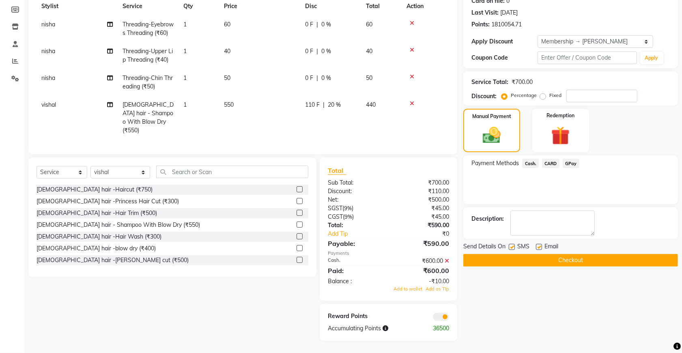
scroll to position [125, 0]
click at [416, 290] on span "Add to wallet" at bounding box center [407, 289] width 29 height 6
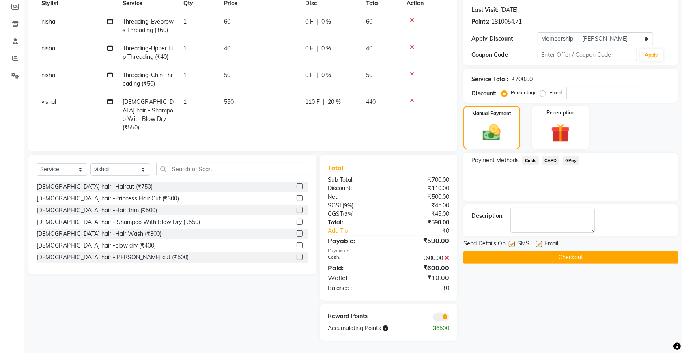
click at [524, 256] on button "Checkout" at bounding box center [570, 257] width 214 height 13
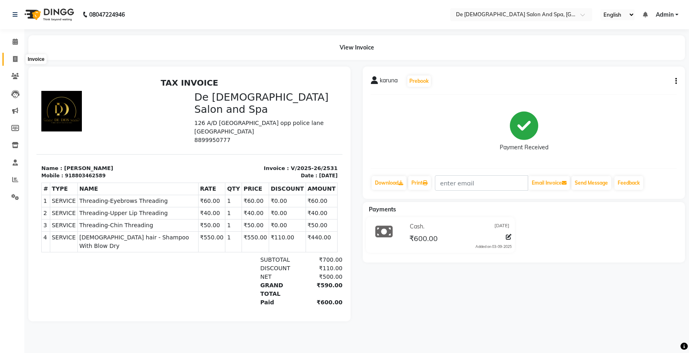
click at [16, 59] on icon at bounding box center [15, 59] width 4 height 6
select select "service"
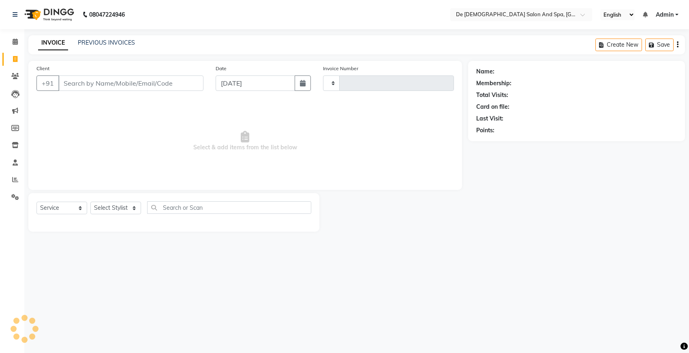
type input "2532"
select select "6431"
click at [99, 42] on link "PREVIOUS INVOICES" at bounding box center [106, 42] width 57 height 7
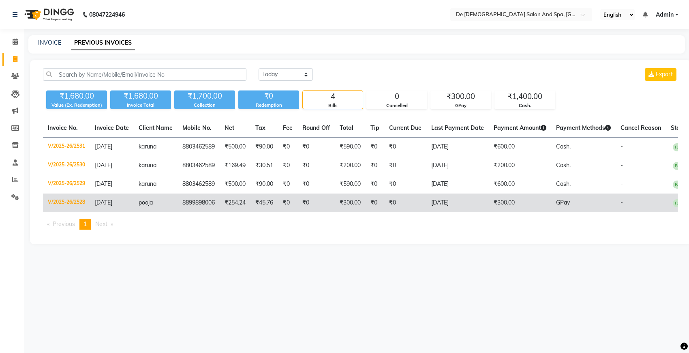
click at [258, 204] on td "₹45.76" at bounding box center [265, 202] width 28 height 19
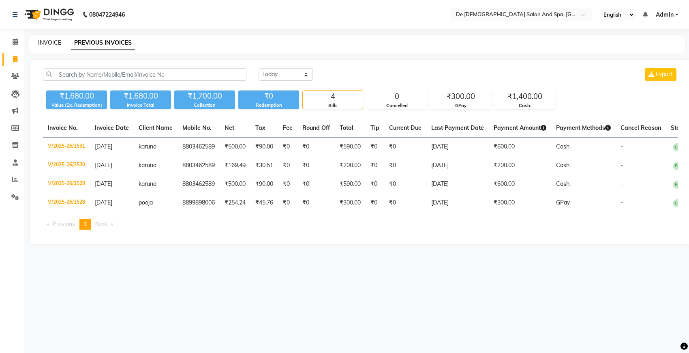
click at [46, 43] on link "INVOICE" at bounding box center [49, 42] width 23 height 7
select select "6431"
select select "service"
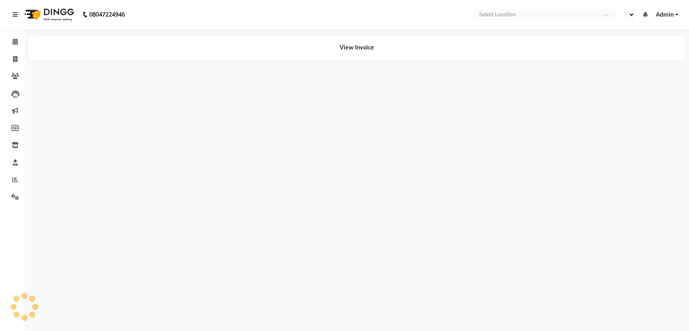
select select "en"
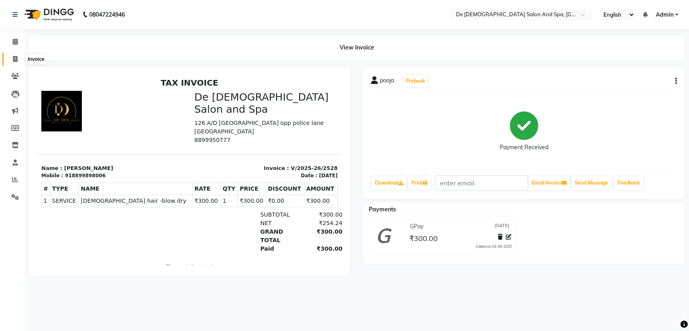
click at [15, 58] on icon at bounding box center [15, 59] width 4 height 6
select select "service"
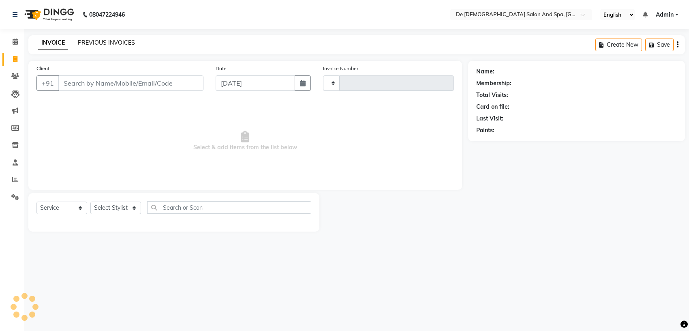
click at [97, 45] on link "PREVIOUS INVOICES" at bounding box center [106, 42] width 57 height 7
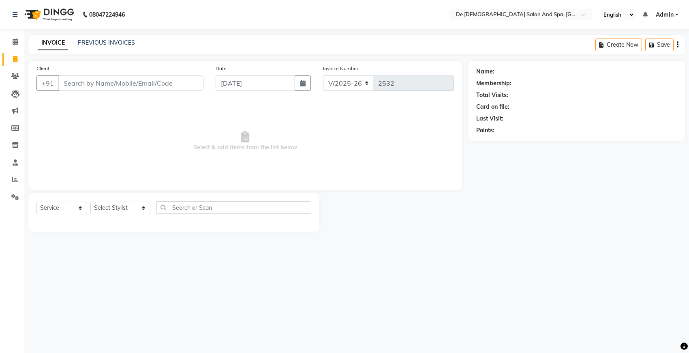
select select "6431"
select select "service"
